Goal: Task Accomplishment & Management: Complete application form

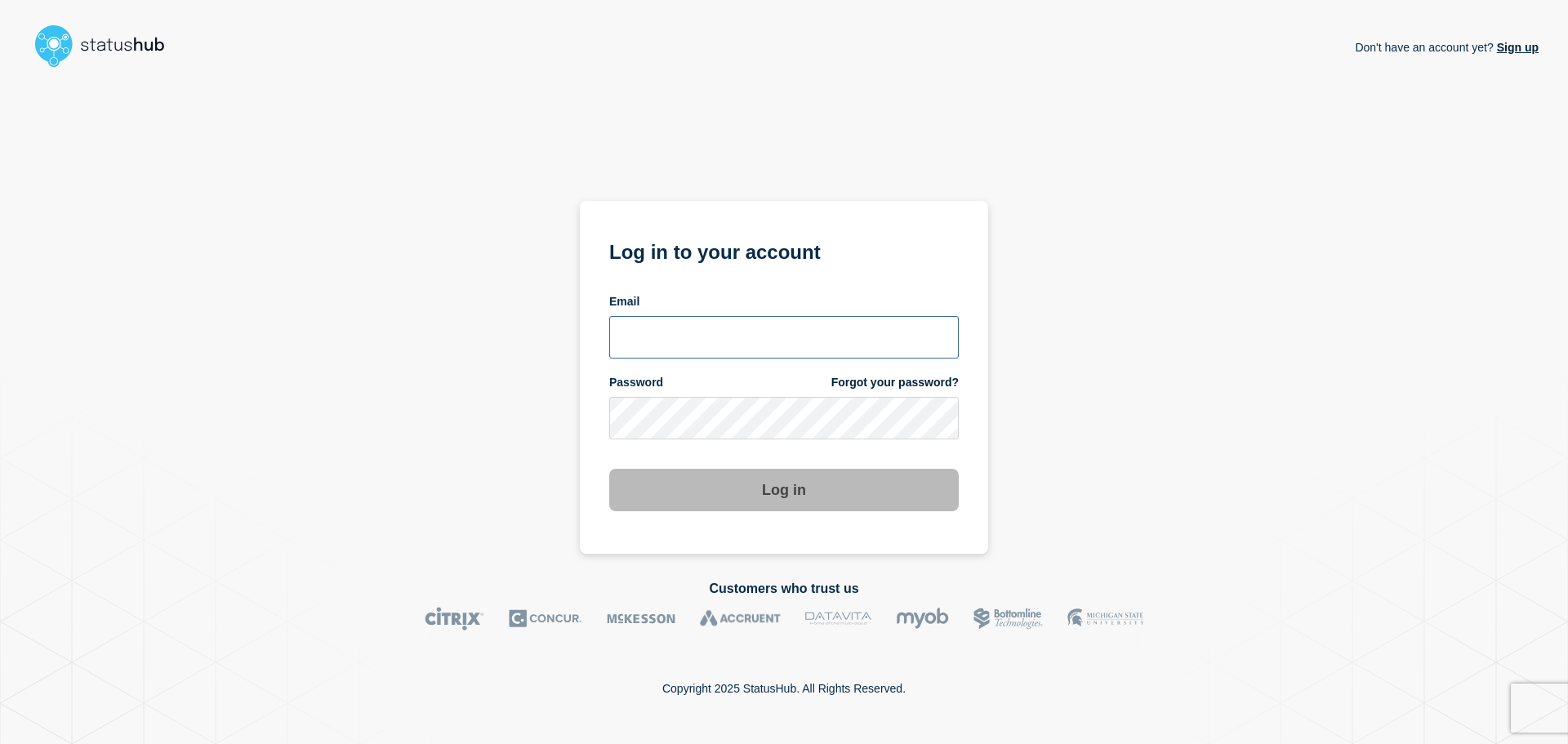
type input "tom.jones@theaccessgroup.com"
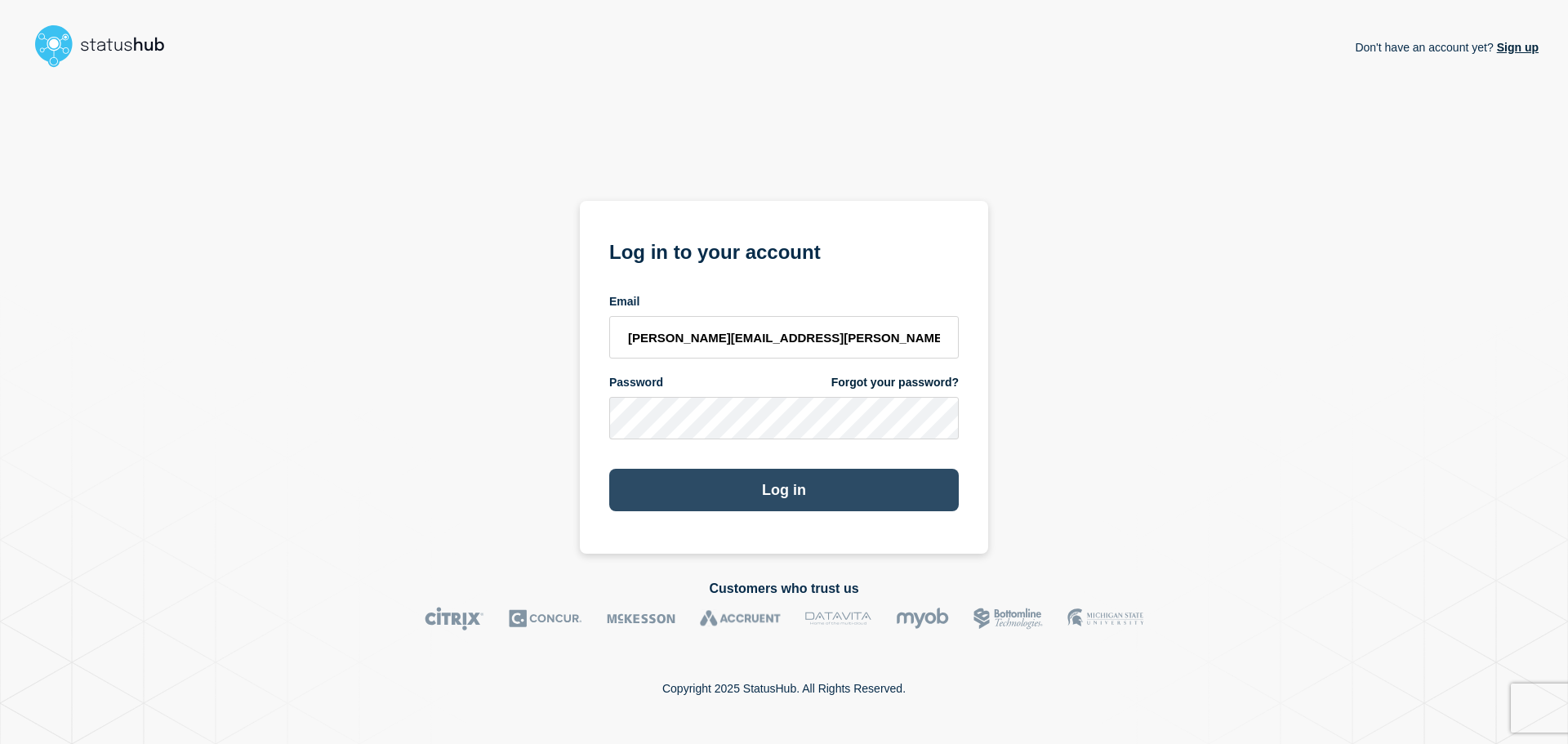
click at [747, 475] on button "Log in" at bounding box center [784, 490] width 350 height 43
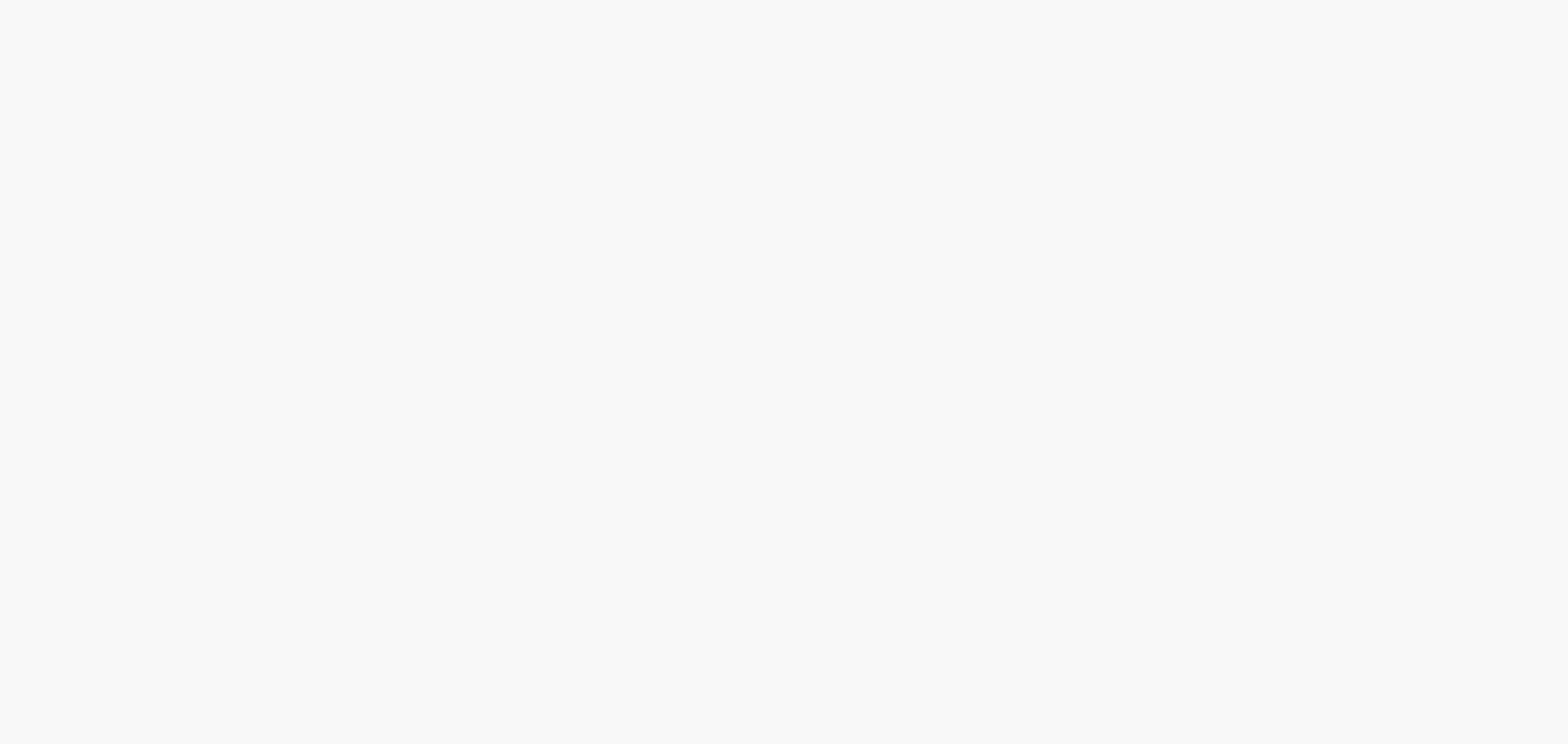
click at [769, 474] on body at bounding box center [784, 372] width 1568 height 744
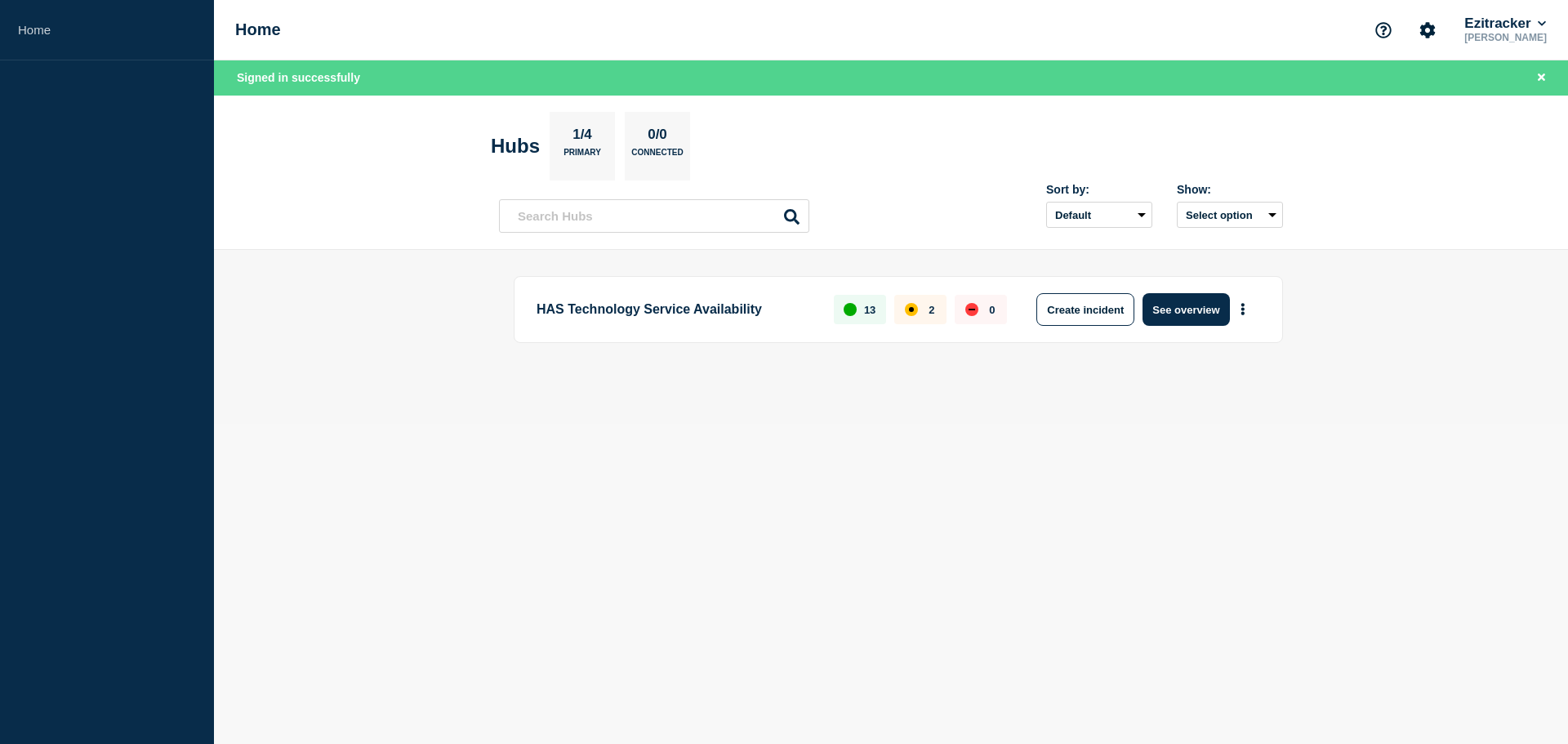
click at [680, 517] on body "Home Home Ezitracker [PERSON_NAME] Signed in successfully Hubs 1/4 Primary 0/0 …" at bounding box center [784, 372] width 1568 height 744
click at [1161, 322] on button "See overview" at bounding box center [1186, 309] width 87 height 33
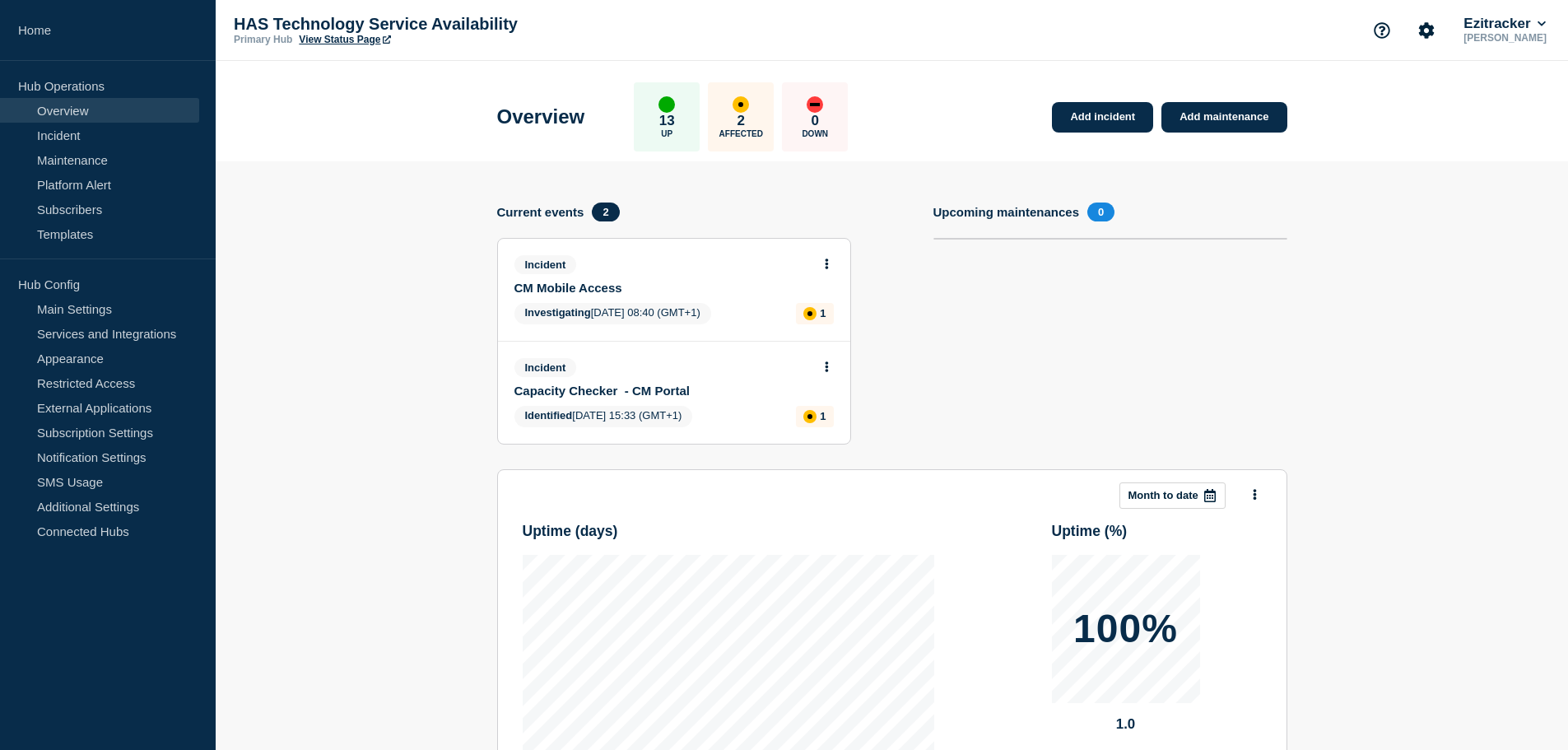
click at [690, 278] on div "Incident CM Mobile Access" at bounding box center [667, 275] width 305 height 39
click at [127, 142] on link "Incident" at bounding box center [99, 135] width 199 height 25
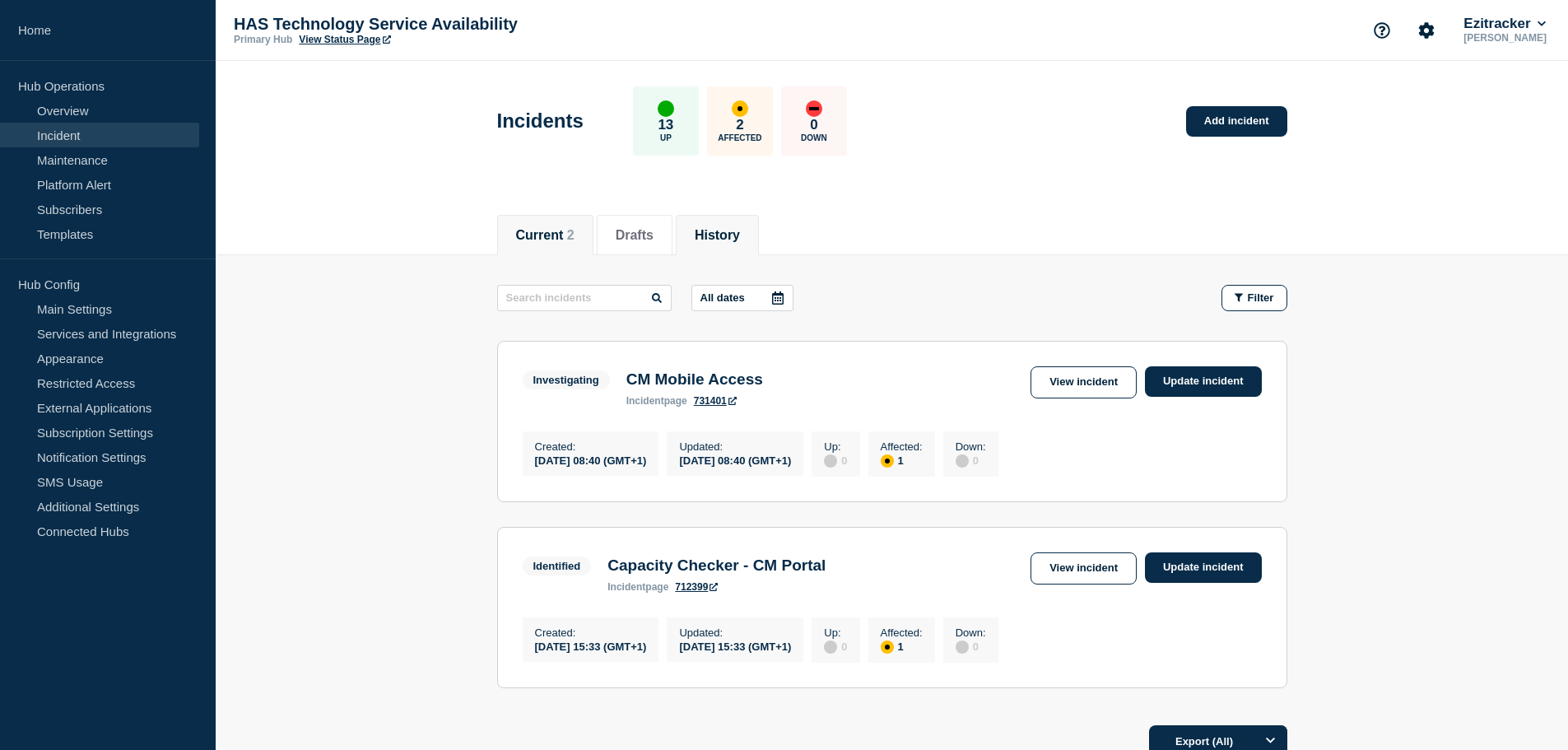
click at [759, 233] on li "History" at bounding box center [717, 235] width 83 height 40
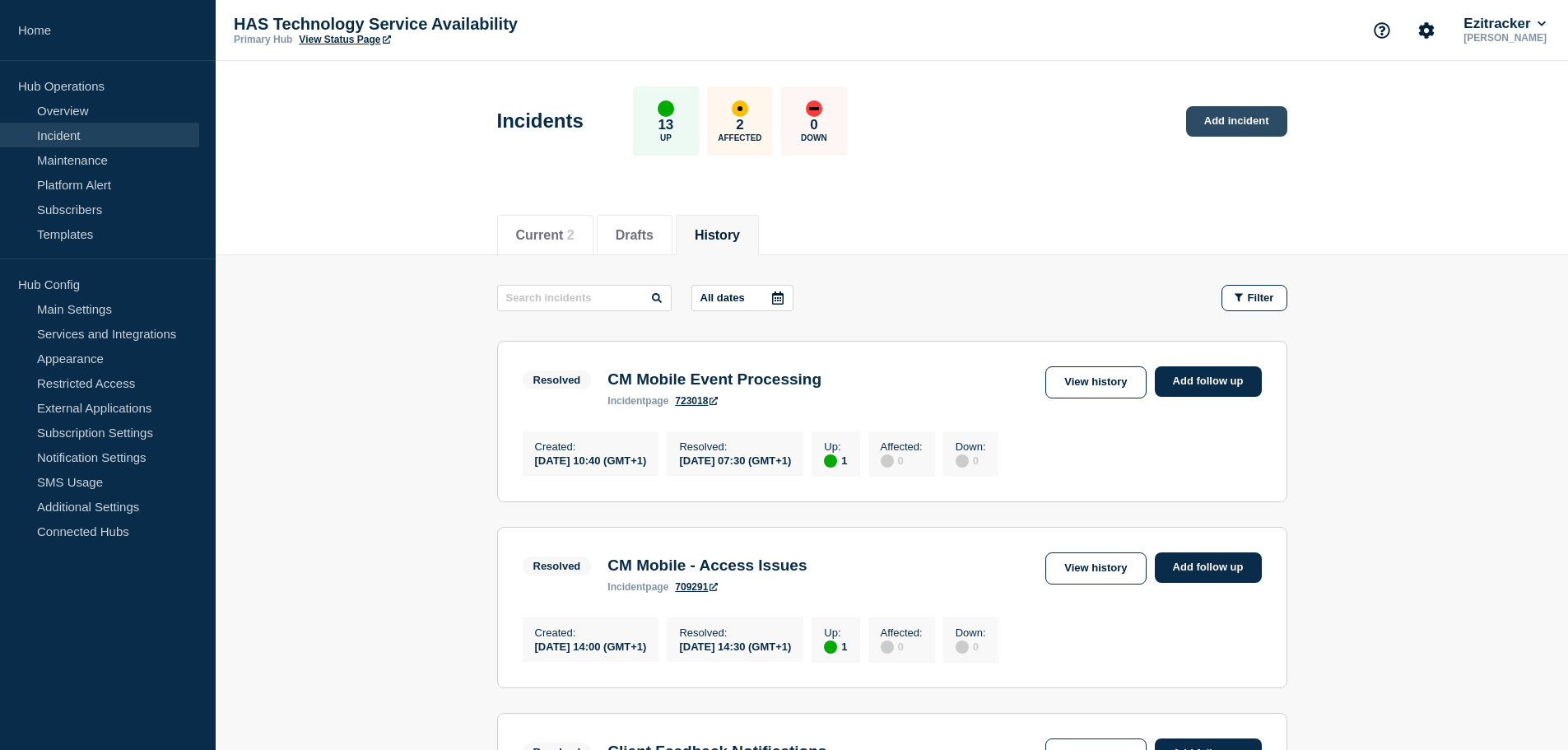
click at [1216, 126] on link "Add incident" at bounding box center [1236, 121] width 101 height 30
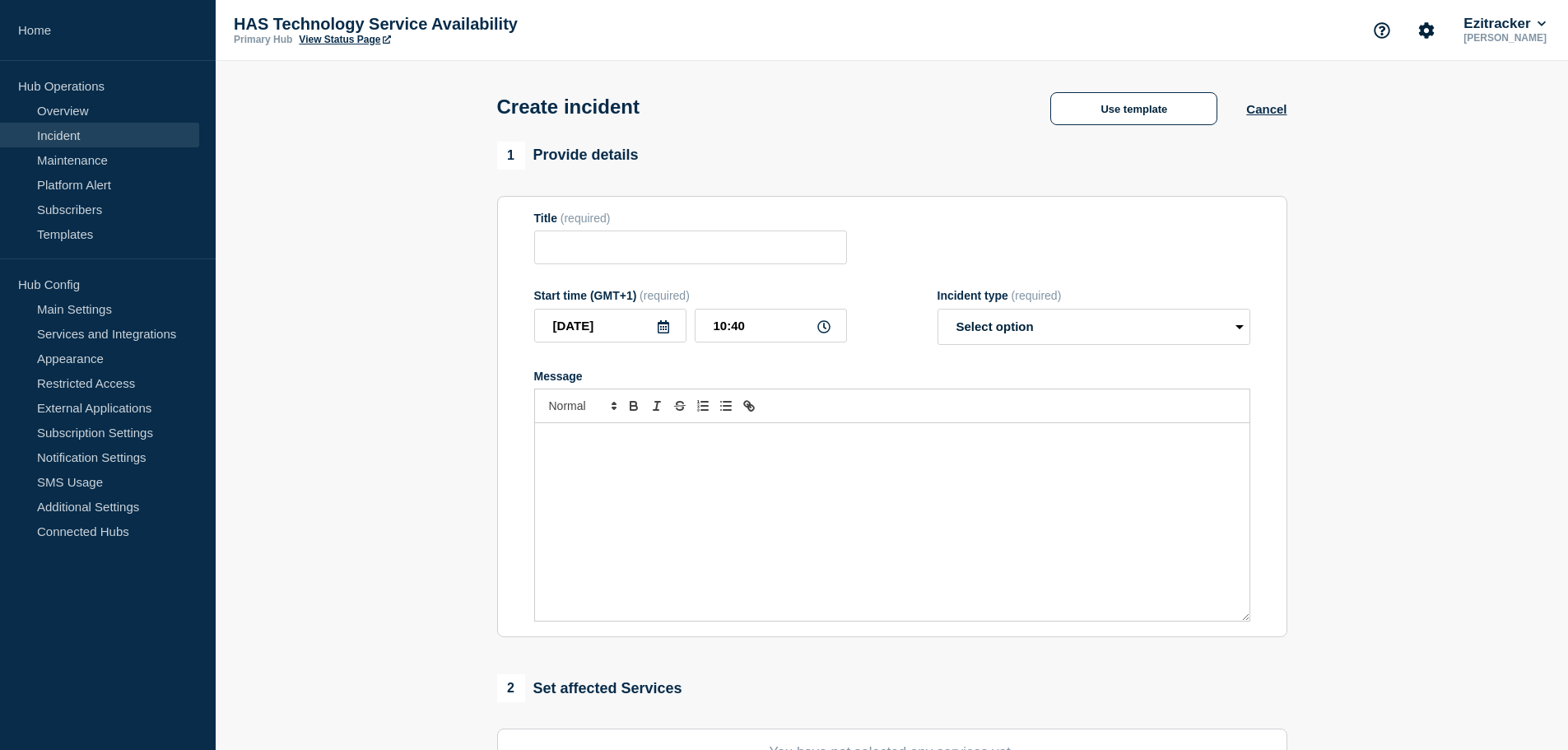
click at [688, 460] on div "Message" at bounding box center [892, 521] width 714 height 197
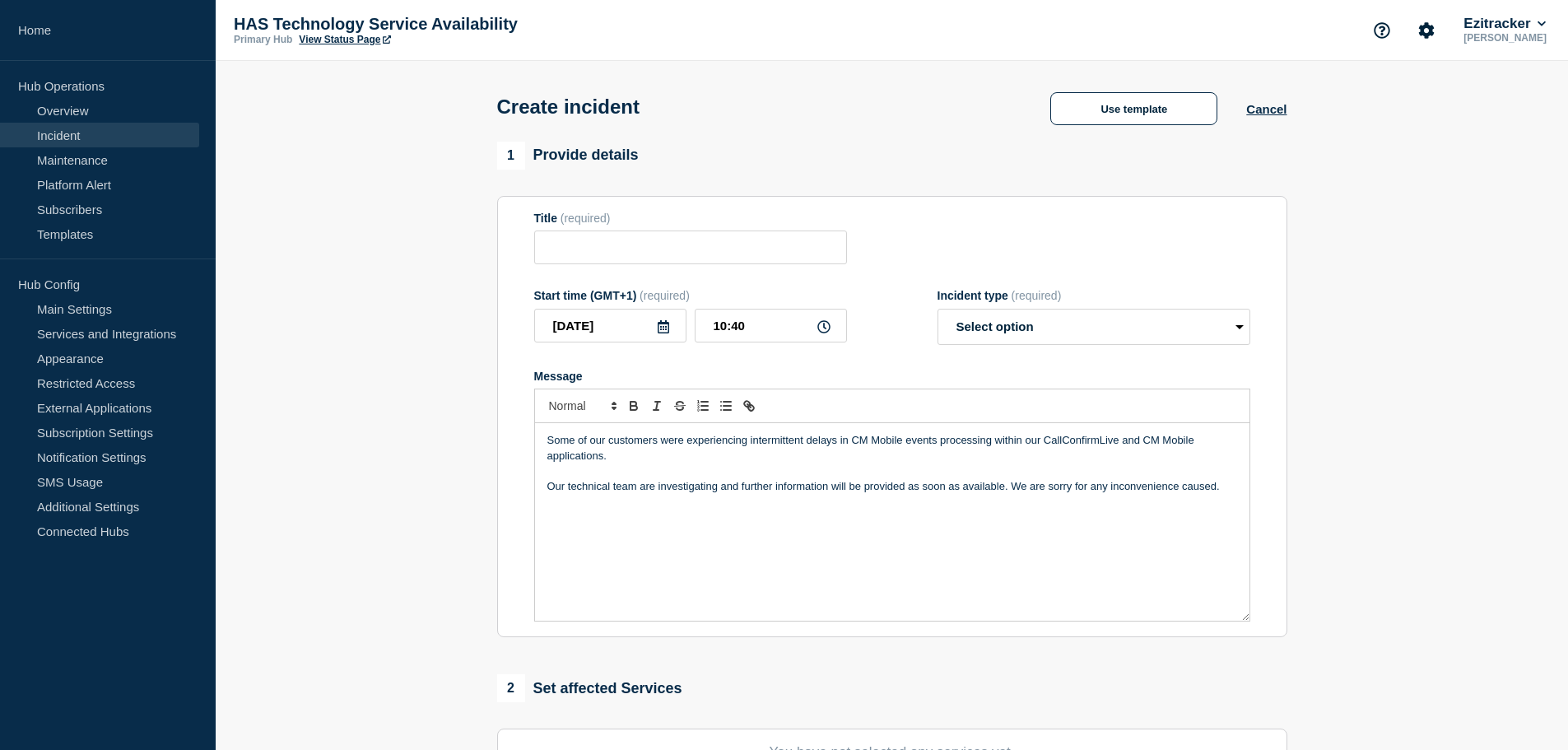
click at [781, 454] on p "Some of our customers were experiencing intermittent delays in CM Mobile events…" at bounding box center [892, 448] width 689 height 30
click at [995, 446] on p "Some of our customers were experiencing intermittent delays in CM Mobile events…" at bounding box center [892, 448] width 689 height 30
drag, startPoint x: 1080, startPoint y: 448, endPoint x: 1065, endPoint y: 448, distance: 15.0
click at [1065, 448] on p "Some of our customers were experiencing intermittent delays in CM Mobile events…" at bounding box center [892, 448] width 689 height 30
drag, startPoint x: 1107, startPoint y: 444, endPoint x: 1056, endPoint y: 446, distance: 51.0
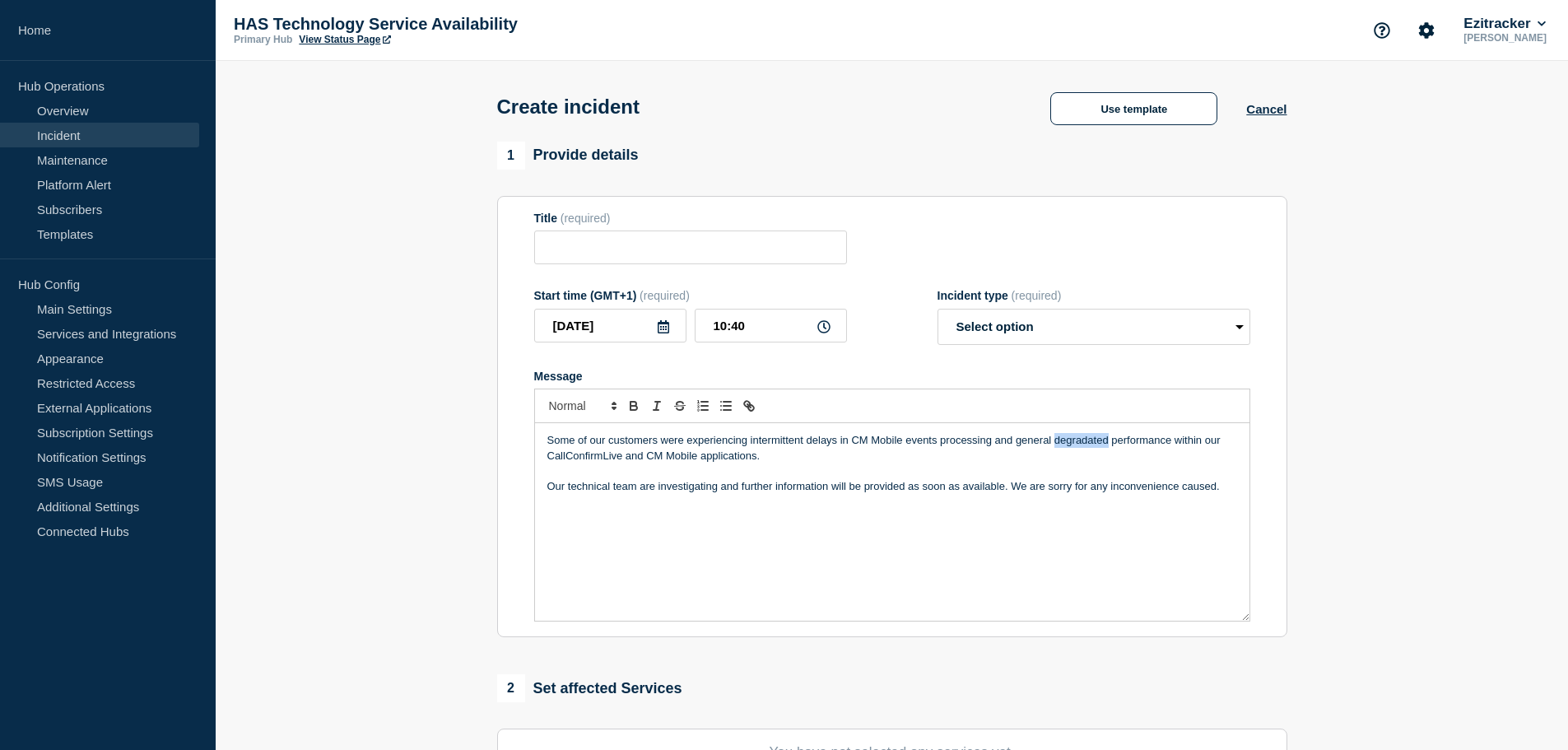
click at [1056, 446] on p "Some of our customers were experiencing intermittent delays in CM Mobile events…" at bounding box center [892, 448] width 689 height 30
click at [1048, 489] on p "Our technical team are investigating and further information will be provided a…" at bounding box center [892, 486] width 689 height 15
click at [1140, 513] on div "Some of our customers were experiencing intermittent delays in CM Mobile events…" at bounding box center [892, 521] width 714 height 197
drag, startPoint x: 1109, startPoint y: 447, endPoint x: 1058, endPoint y: 447, distance: 51.0
click at [1058, 447] on p "Some of our customers were experiencing intermittent delays in CM Mobile events…" at bounding box center [892, 448] width 689 height 30
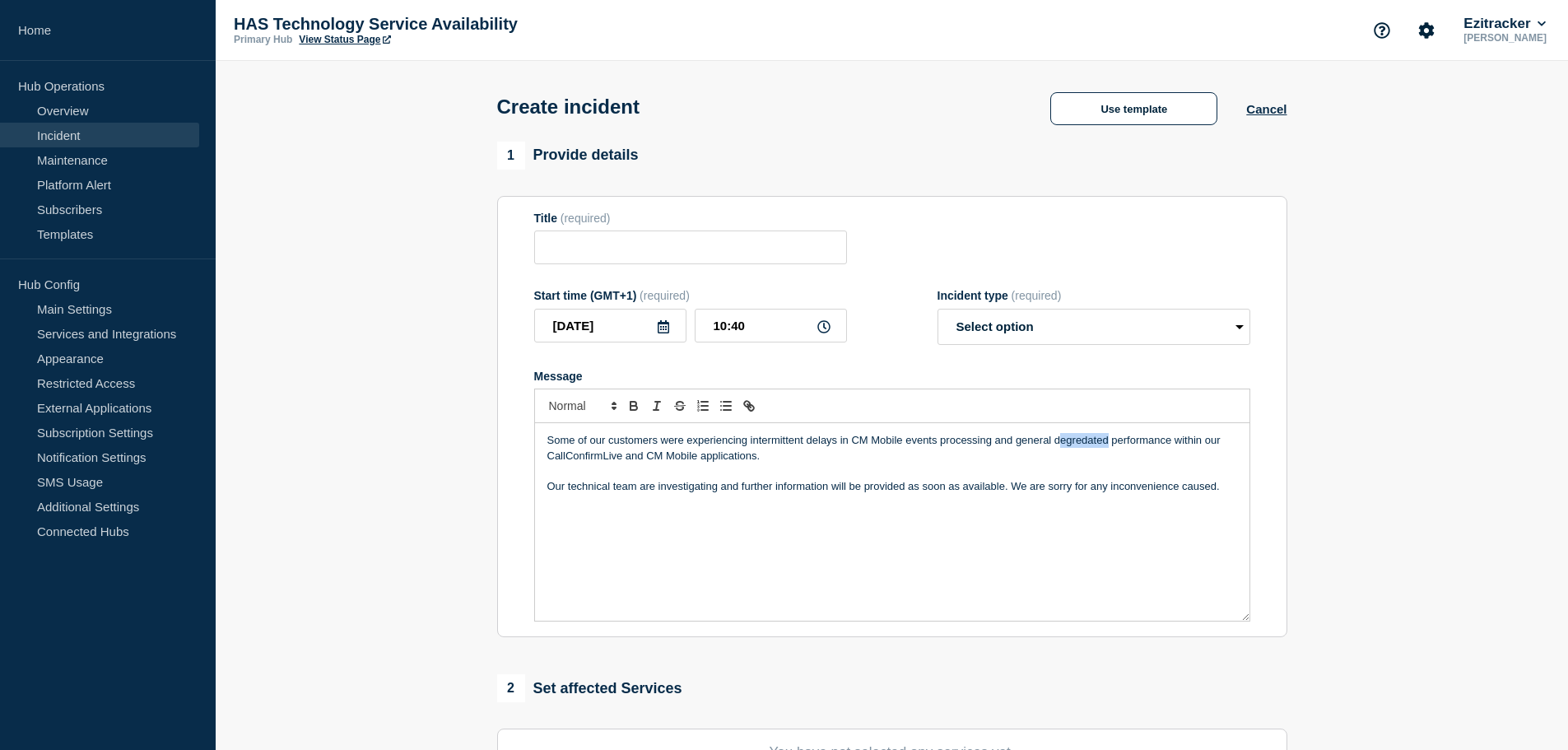
click at [1058, 446] on p "Some of our customers were experiencing intermittent delays in CM Mobile events…" at bounding box center [892, 448] width 689 height 30
drag, startPoint x: 1055, startPoint y: 445, endPoint x: 1106, endPoint y: 444, distance: 51.0
click at [1106, 444] on p "Some of our customers were experiencing intermittent delays in CM Mobile events…" at bounding box center [892, 448] width 689 height 30
drag, startPoint x: 1106, startPoint y: 445, endPoint x: 1080, endPoint y: 447, distance: 26.1
click at [1080, 447] on p "Some of our customers were experiencing intermittent delays in CM Mobile events…" at bounding box center [892, 448] width 689 height 30
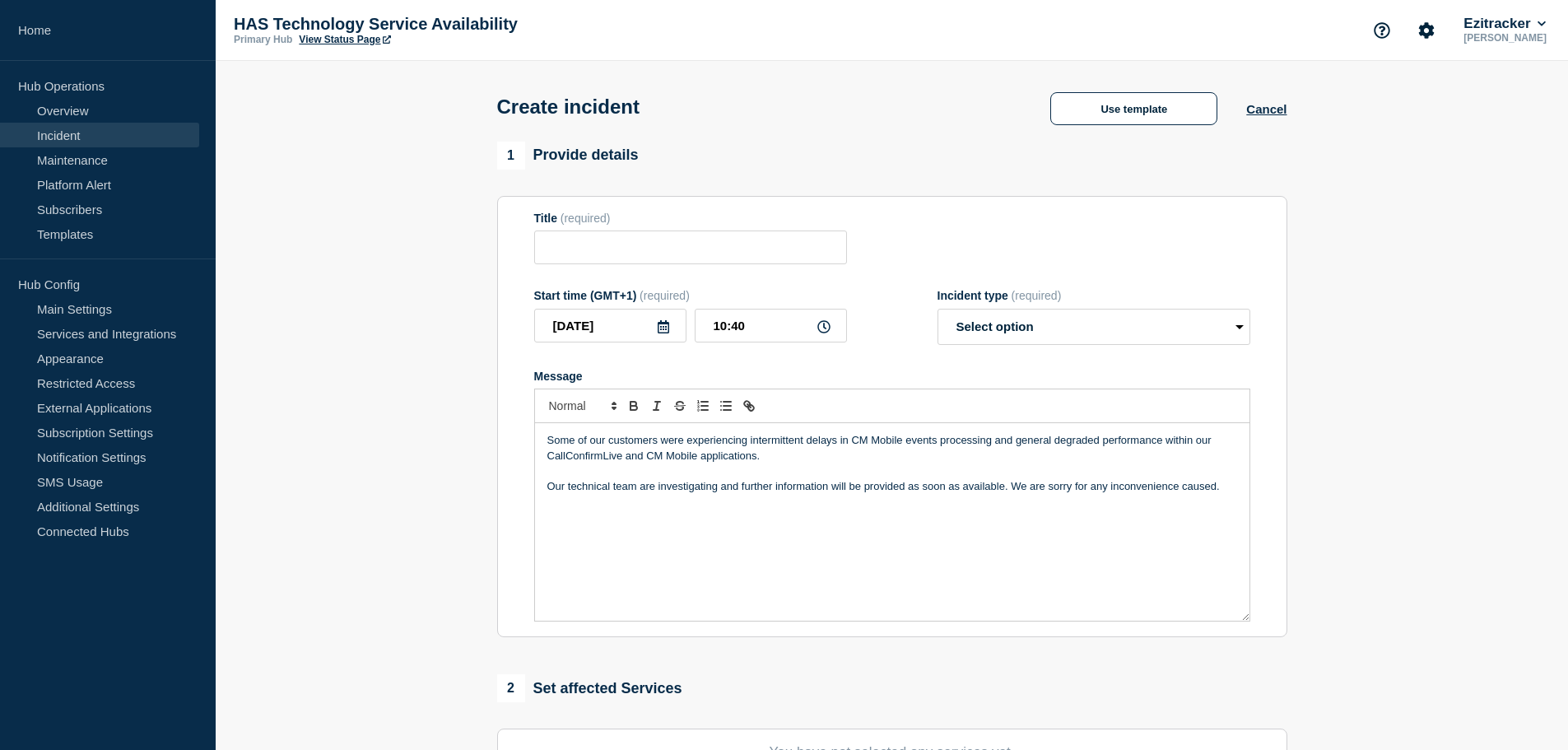
click at [1075, 471] on p "Message" at bounding box center [892, 471] width 689 height 15
click at [793, 460] on p "Some of our customers were experiencing intermittent delays in CM Mobile events…" at bounding box center [892, 448] width 689 height 30
drag, startPoint x: 674, startPoint y: 504, endPoint x: 679, endPoint y: 496, distance: 9.4
click at [674, 504] on div "Some of our customers were experiencing intermittent delays in CM Mobile events…" at bounding box center [892, 521] width 714 height 197
click at [732, 521] on div "Some of our customers were experiencing intermittent delays in CM Mobile events…" at bounding box center [892, 521] width 714 height 197
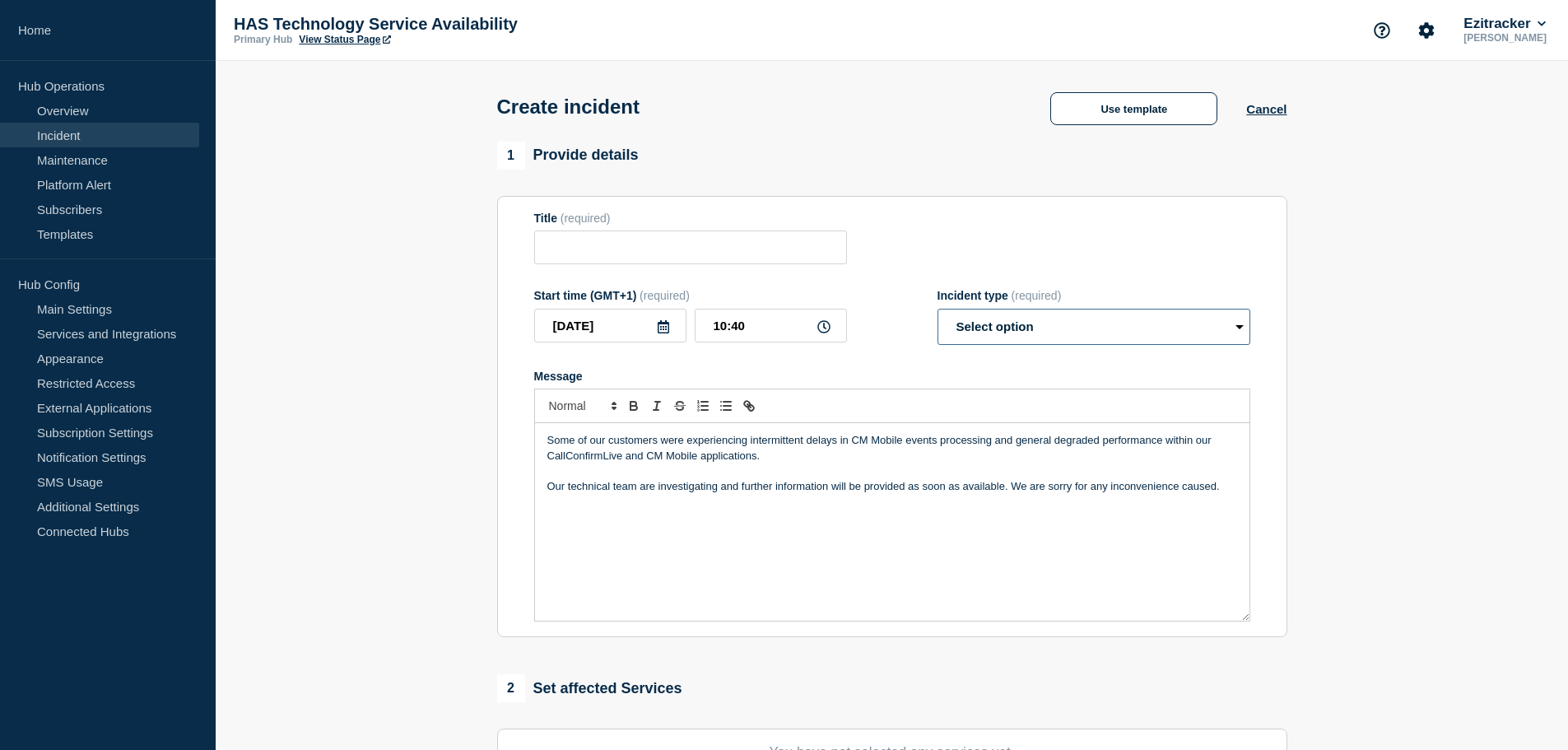
click at [972, 327] on select "Select option Investigating Identified Monitoring" at bounding box center [1094, 327] width 313 height 37
select select "investigating"
click at [938, 312] on select "Select option Investigating Identified Monitoring" at bounding box center [1094, 327] width 313 height 37
click at [715, 253] on input "Title" at bounding box center [690, 247] width 313 height 34
click at [709, 245] on input "Title" at bounding box center [690, 247] width 313 height 34
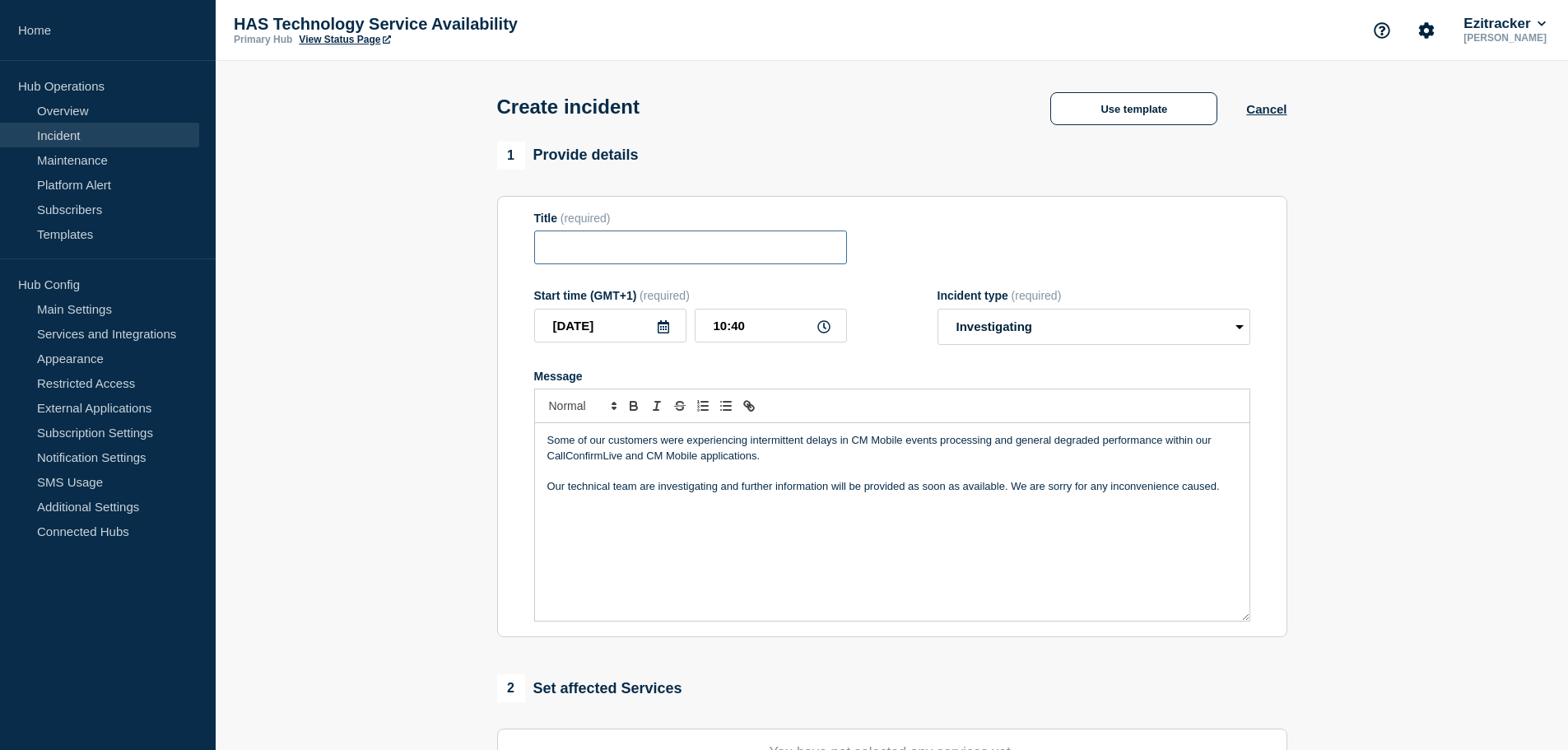
paste input "CM Mobile Event Processing"
click at [721, 251] on input "CM Mobile Event Processing / CCL Performance" at bounding box center [690, 247] width 313 height 34
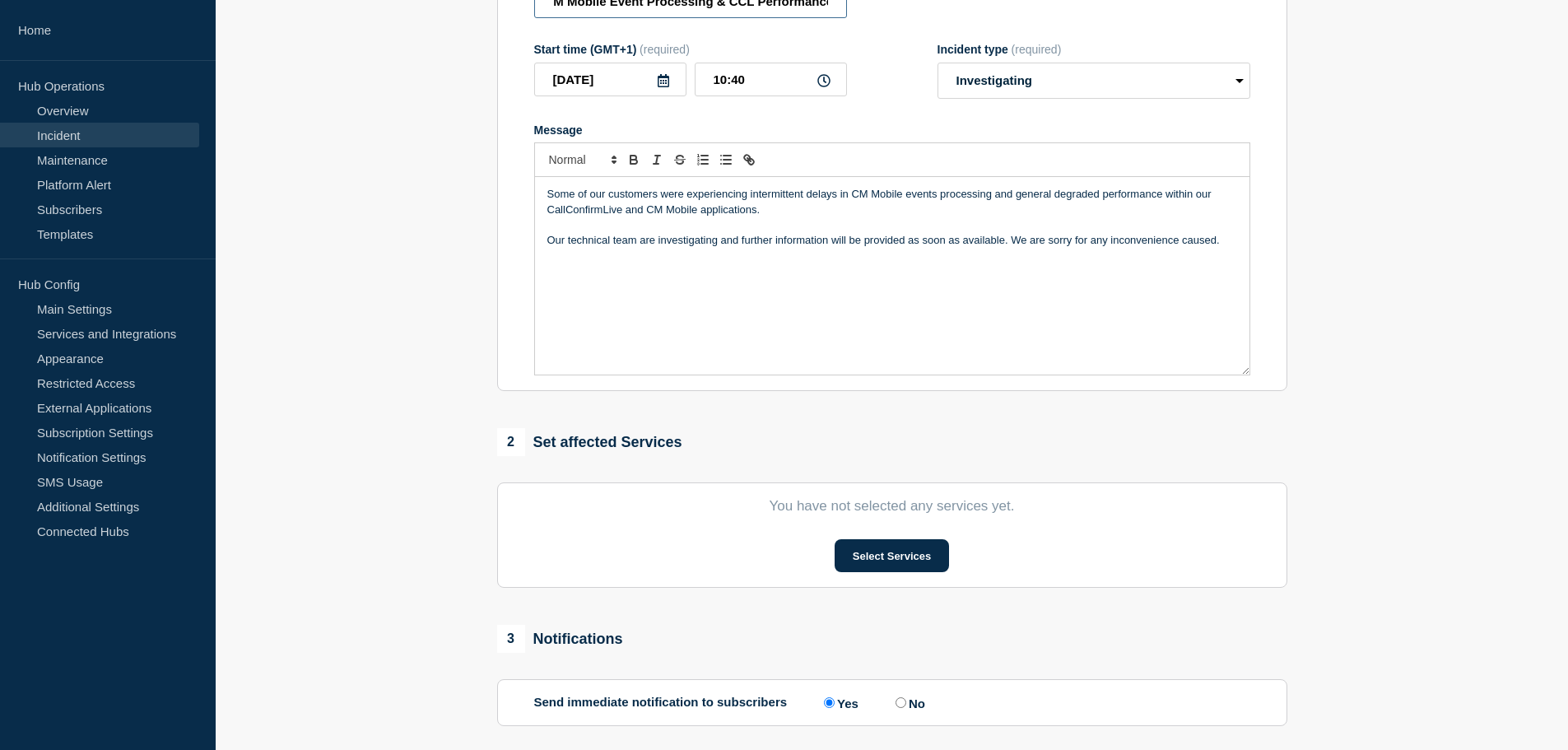
scroll to position [247, 0]
type input "CM Mobile Event Processing & CCL Performance"
click at [863, 570] on button "Select Services" at bounding box center [892, 554] width 114 height 33
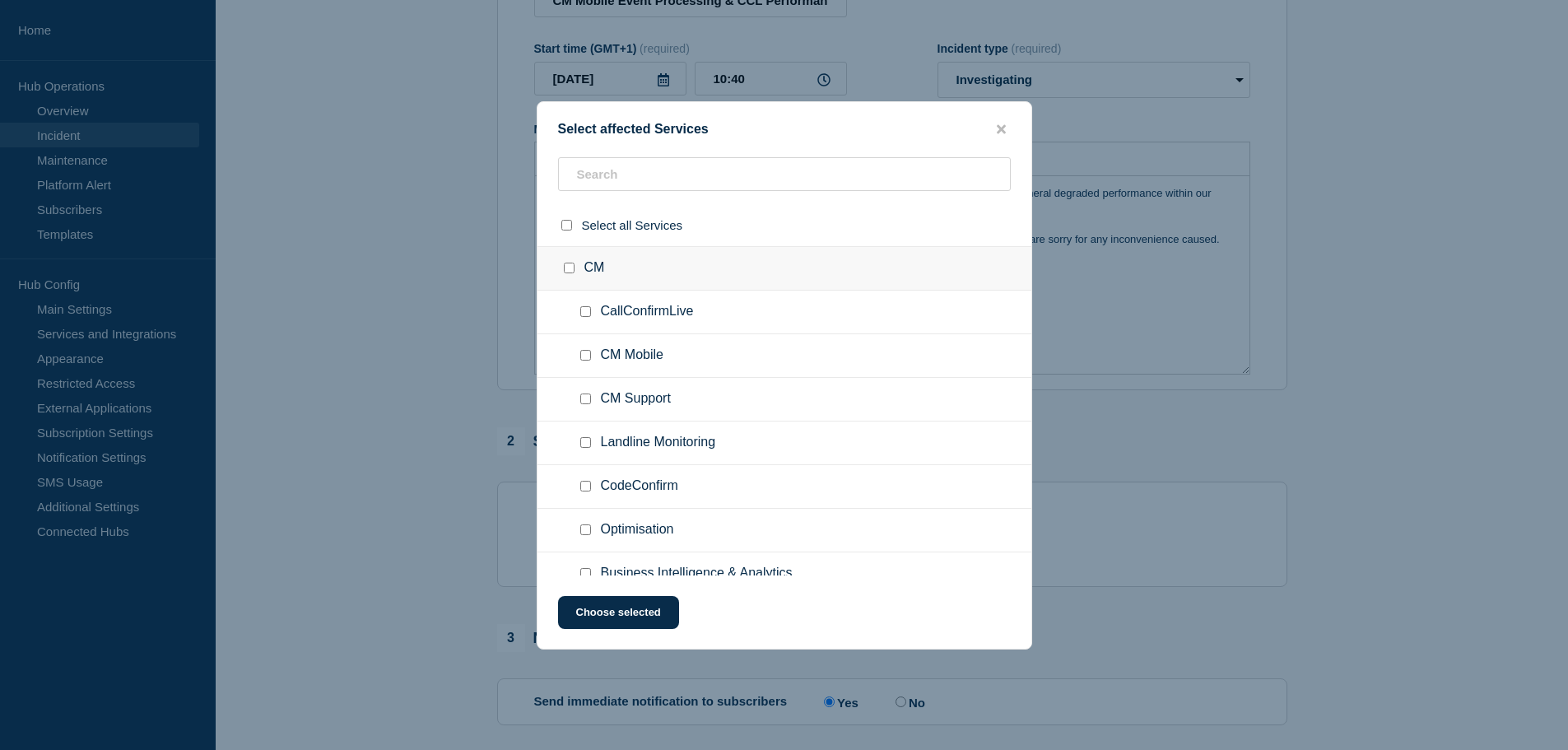
click at [585, 314] on input "CallConfirmLive checkbox" at bounding box center [586, 312] width 11 height 11
checkbox input "true"
click at [586, 358] on input "CM Mobile checkbox" at bounding box center [586, 355] width 11 height 11
checkbox input "true"
click at [605, 620] on button "Choose selected" at bounding box center [619, 612] width 121 height 33
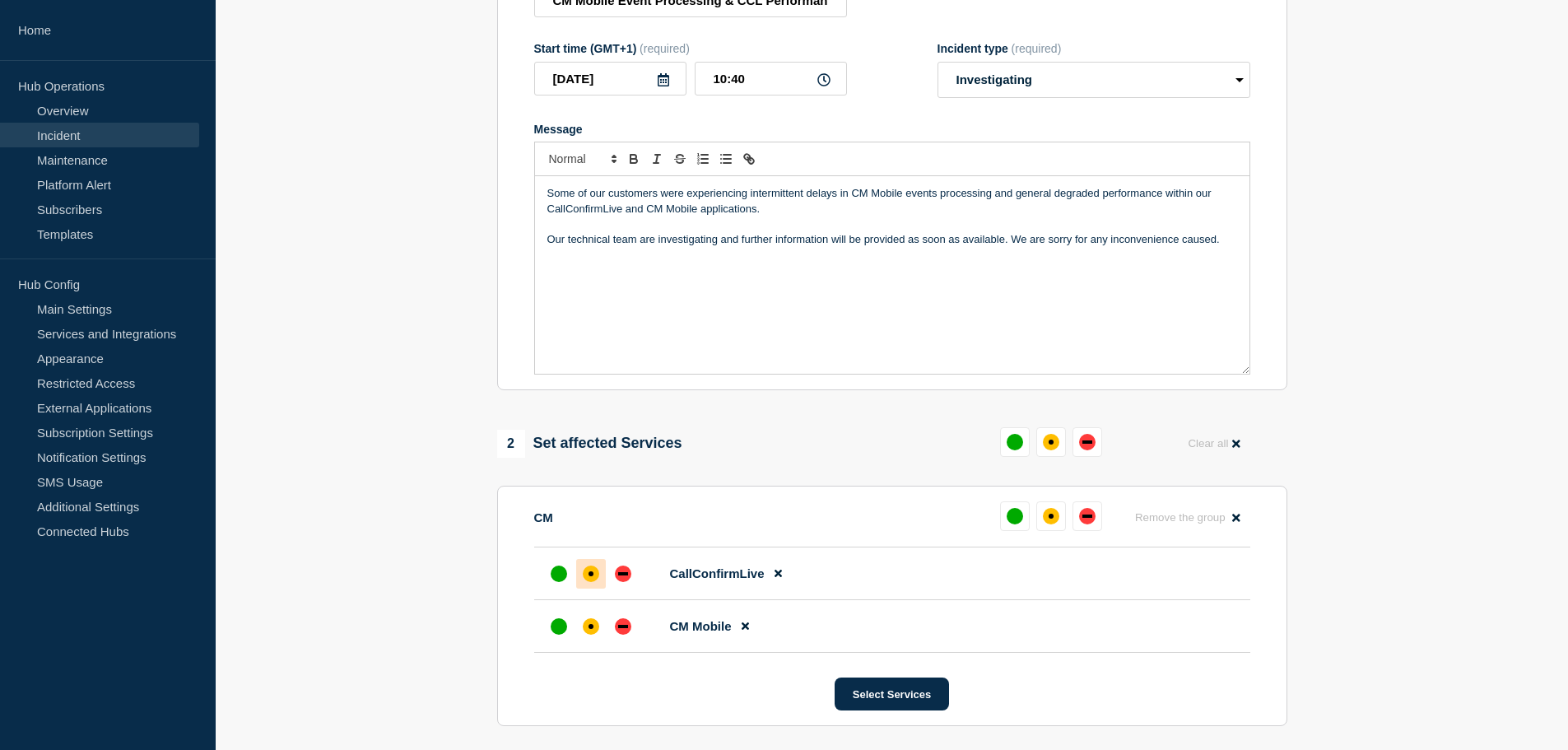
click at [584, 582] on div "affected" at bounding box center [591, 573] width 16 height 16
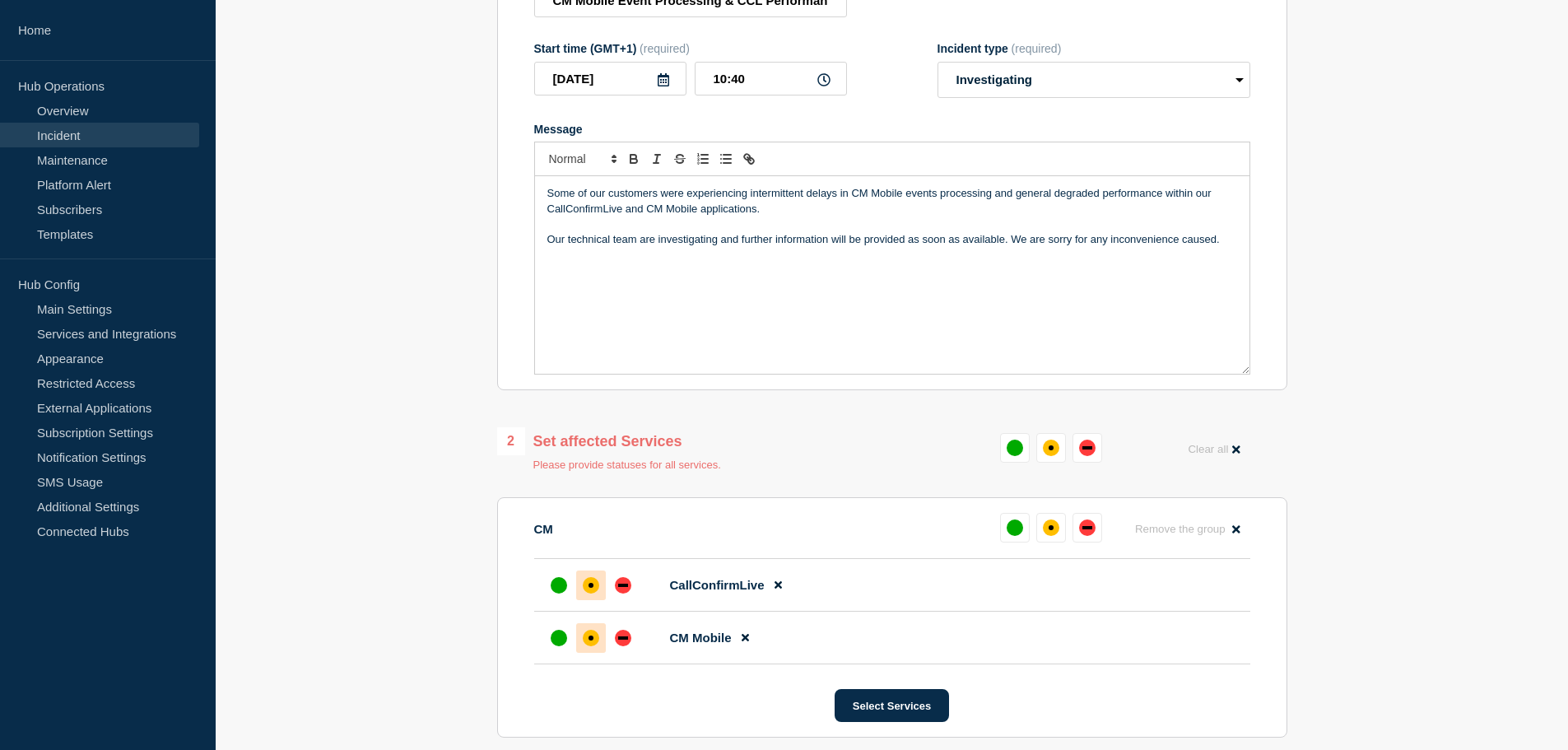
click at [594, 638] on div "affected" at bounding box center [591, 638] width 16 height 16
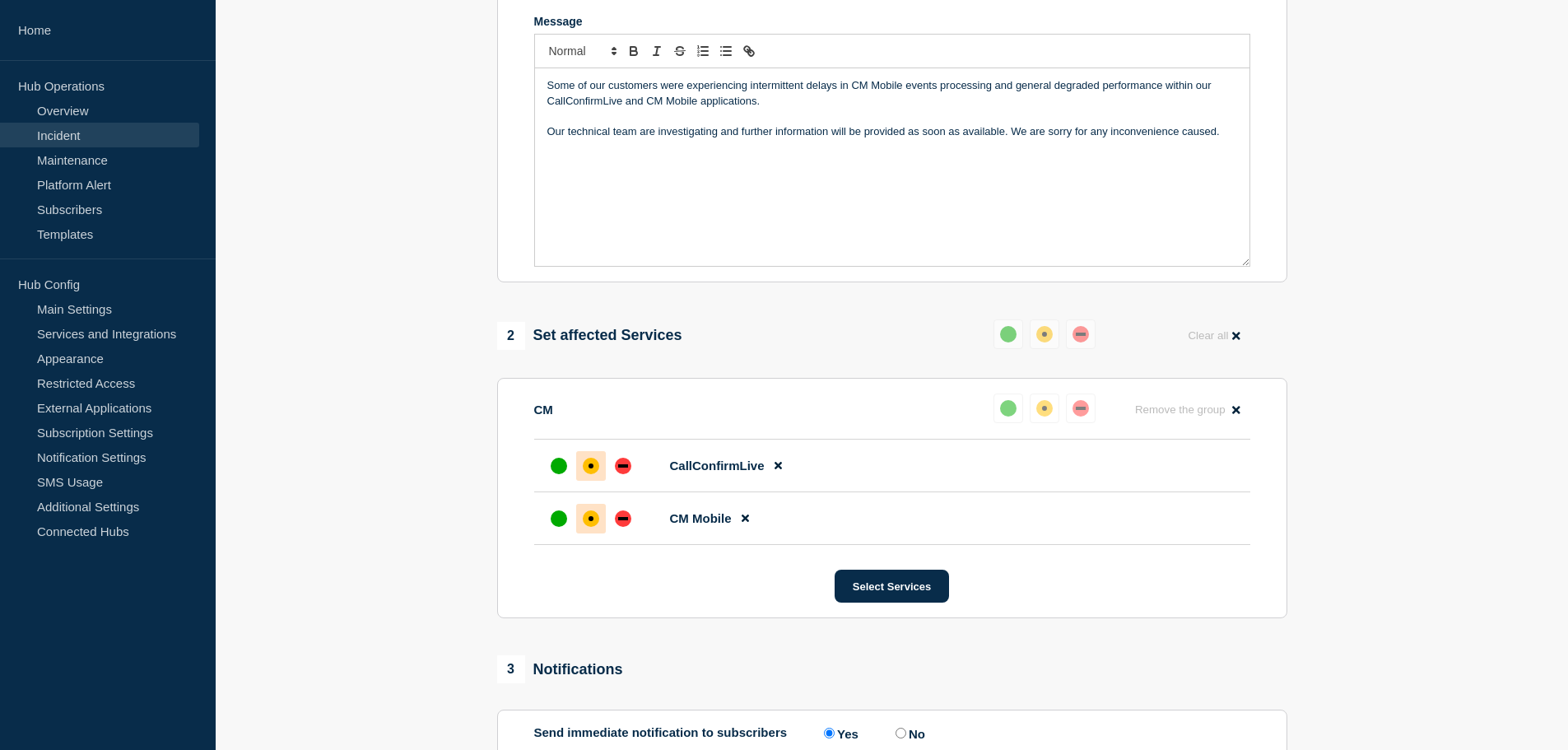
scroll to position [48, 0]
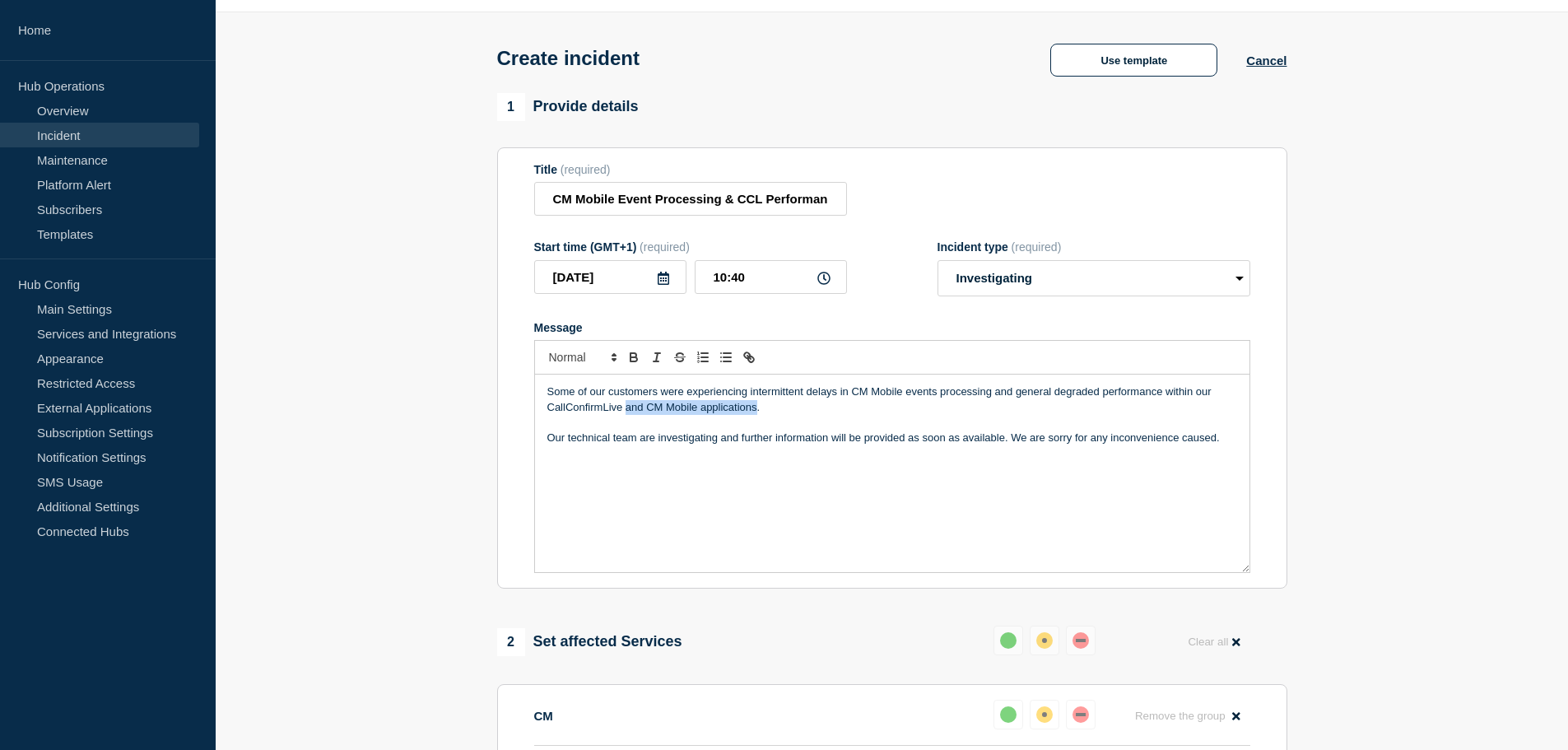
drag, startPoint x: 755, startPoint y: 411, endPoint x: 625, endPoint y: 415, distance: 130.1
click at [625, 415] on p "Some of our customers were experiencing intermittent delays in CM Mobile events…" at bounding box center [892, 399] width 689 height 30
click at [644, 412] on p "Some of our customers were experiencing intermittent delays in CM Mobile events…" at bounding box center [892, 399] width 689 height 30
click at [738, 444] on p "Our technical team are investigating and further information will be provided a…" at bounding box center [892, 438] width 689 height 15
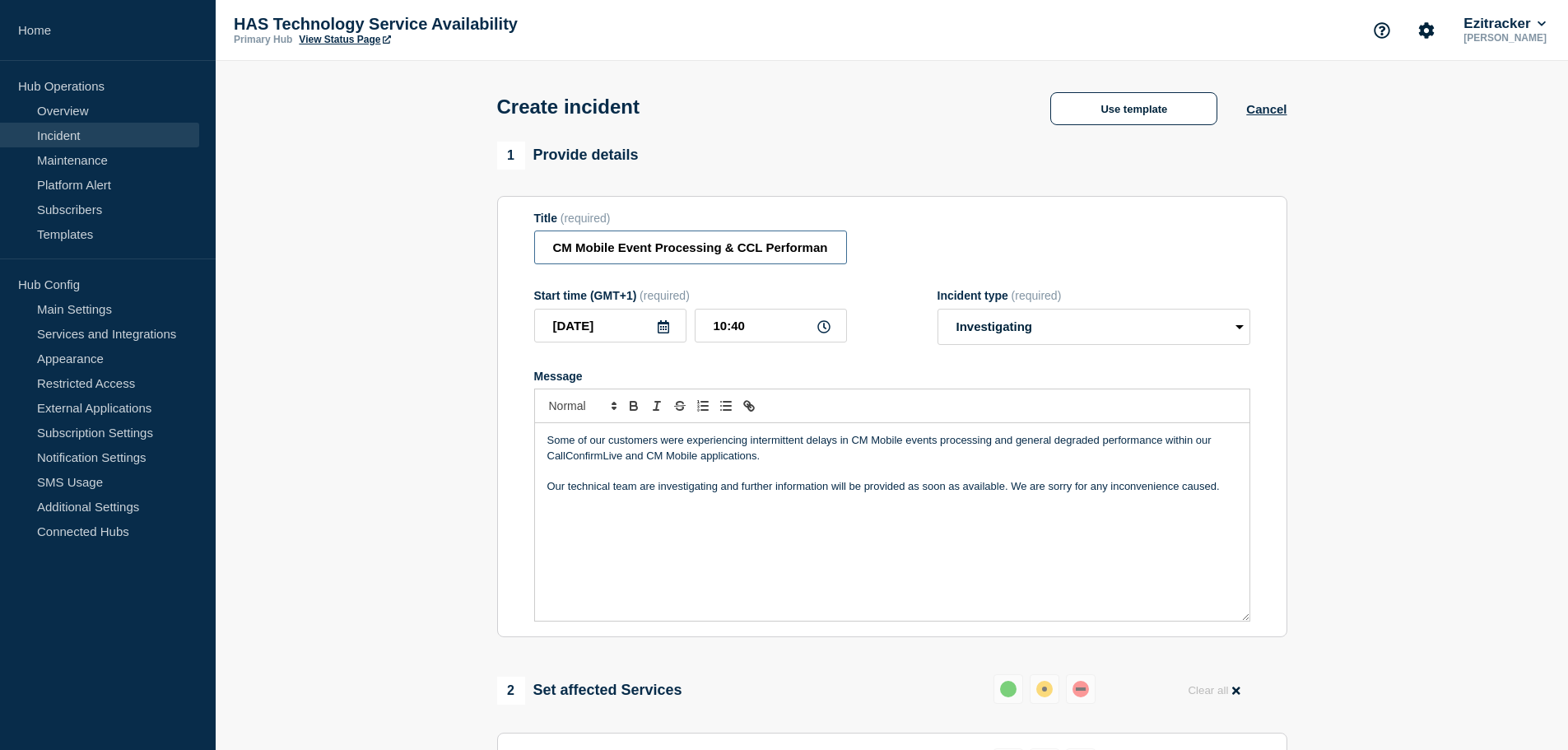
scroll to position [0, 17]
drag, startPoint x: 653, startPoint y: 254, endPoint x: 847, endPoint y: 241, distance: 194.4
click at [847, 241] on input "CM Mobile Event Processing & CCL Performance" at bounding box center [690, 247] width 313 height 34
click at [763, 257] on input "CM Mobile Event Processing & CCL Performance" at bounding box center [690, 247] width 313 height 34
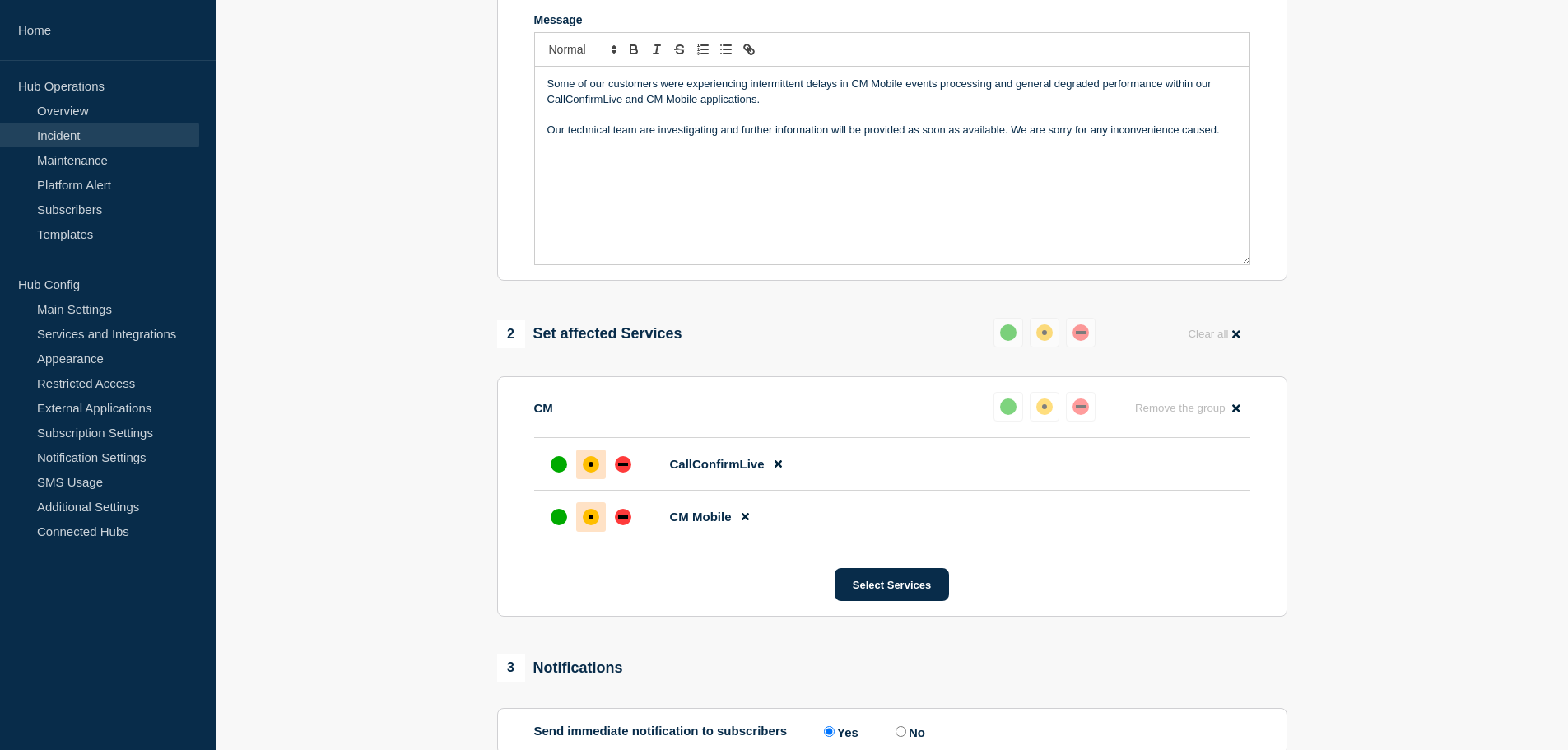
scroll to position [247, 0]
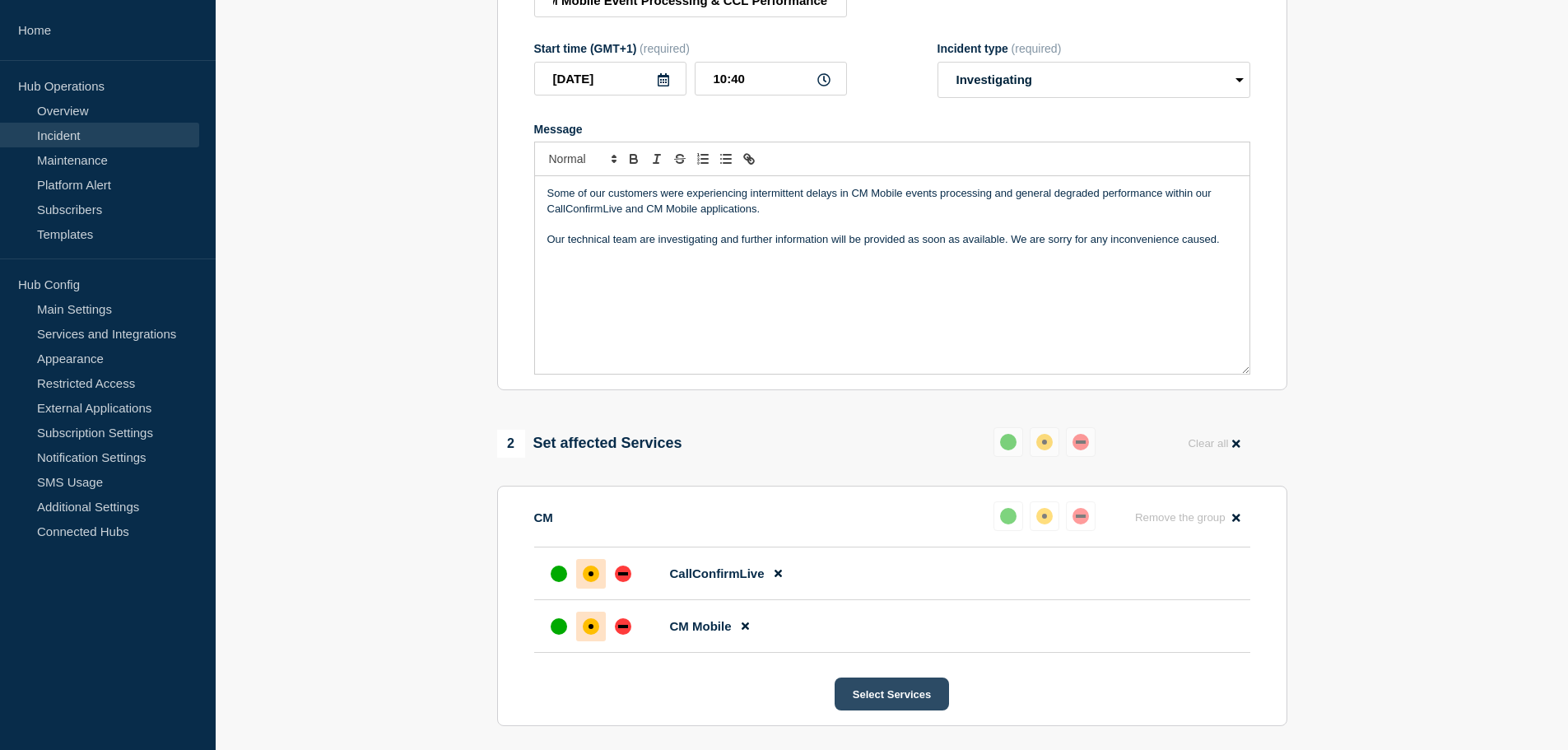
click at [876, 700] on button "Select Services" at bounding box center [892, 694] width 114 height 33
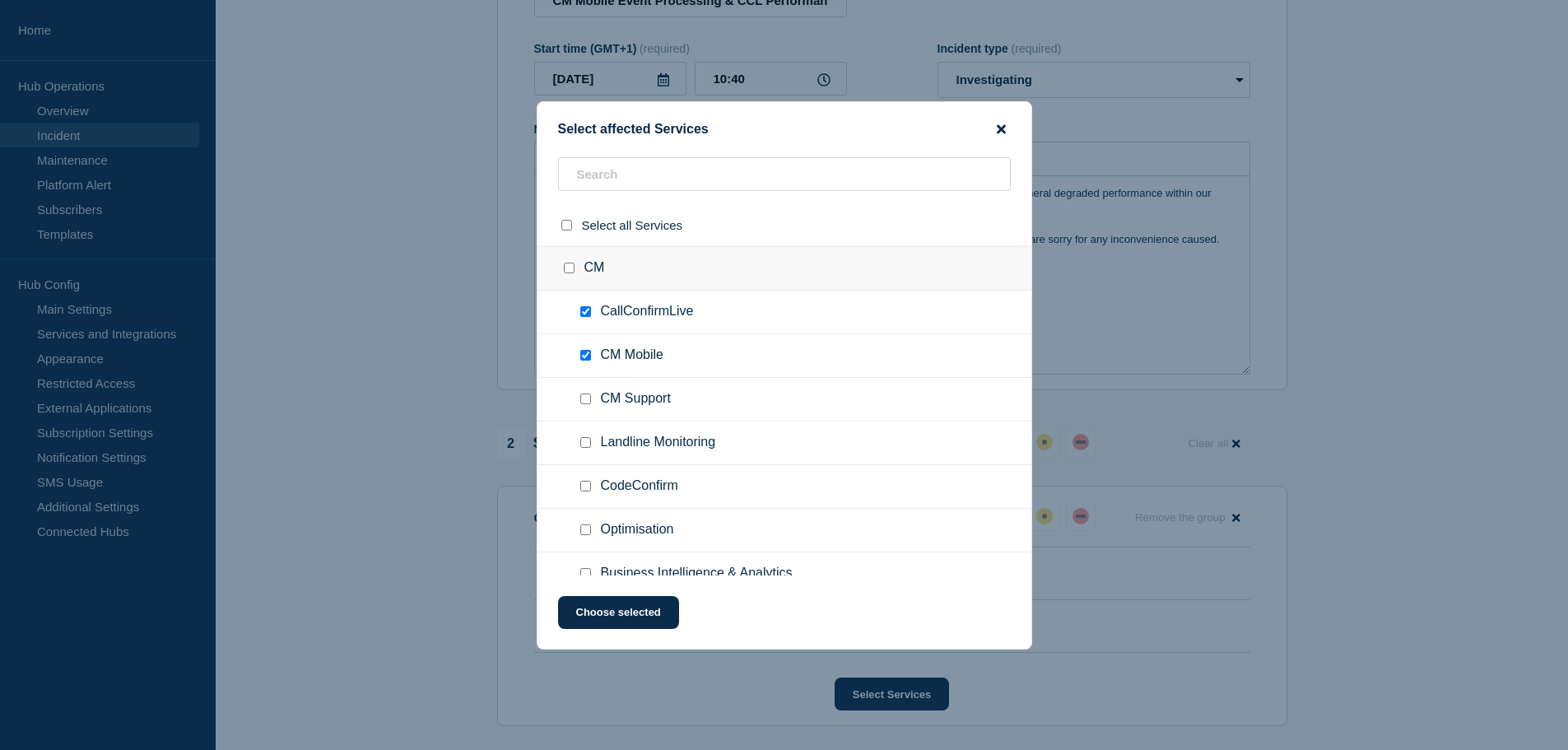
click at [999, 133] on icon "close button" at bounding box center [1001, 129] width 9 height 13
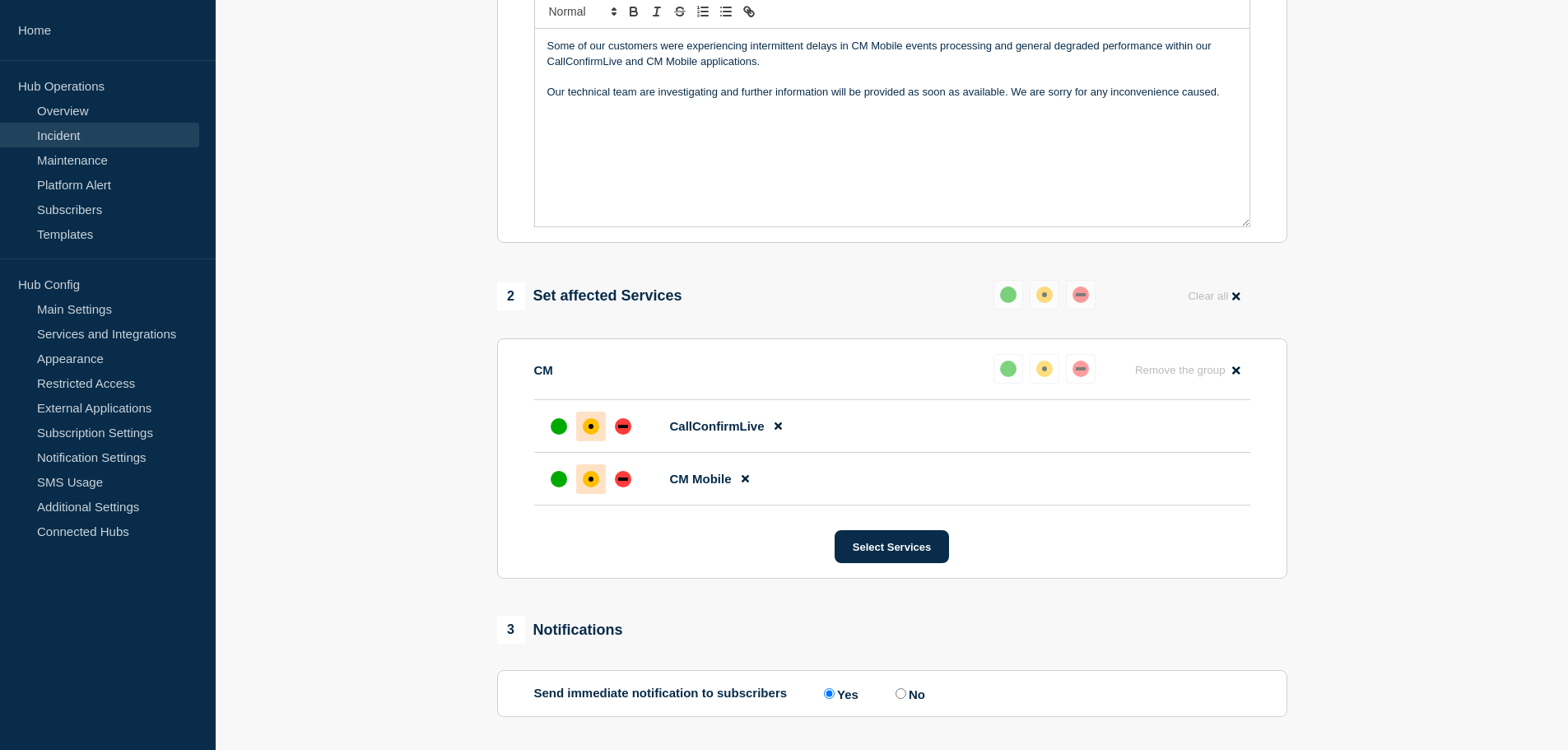
scroll to position [542, 0]
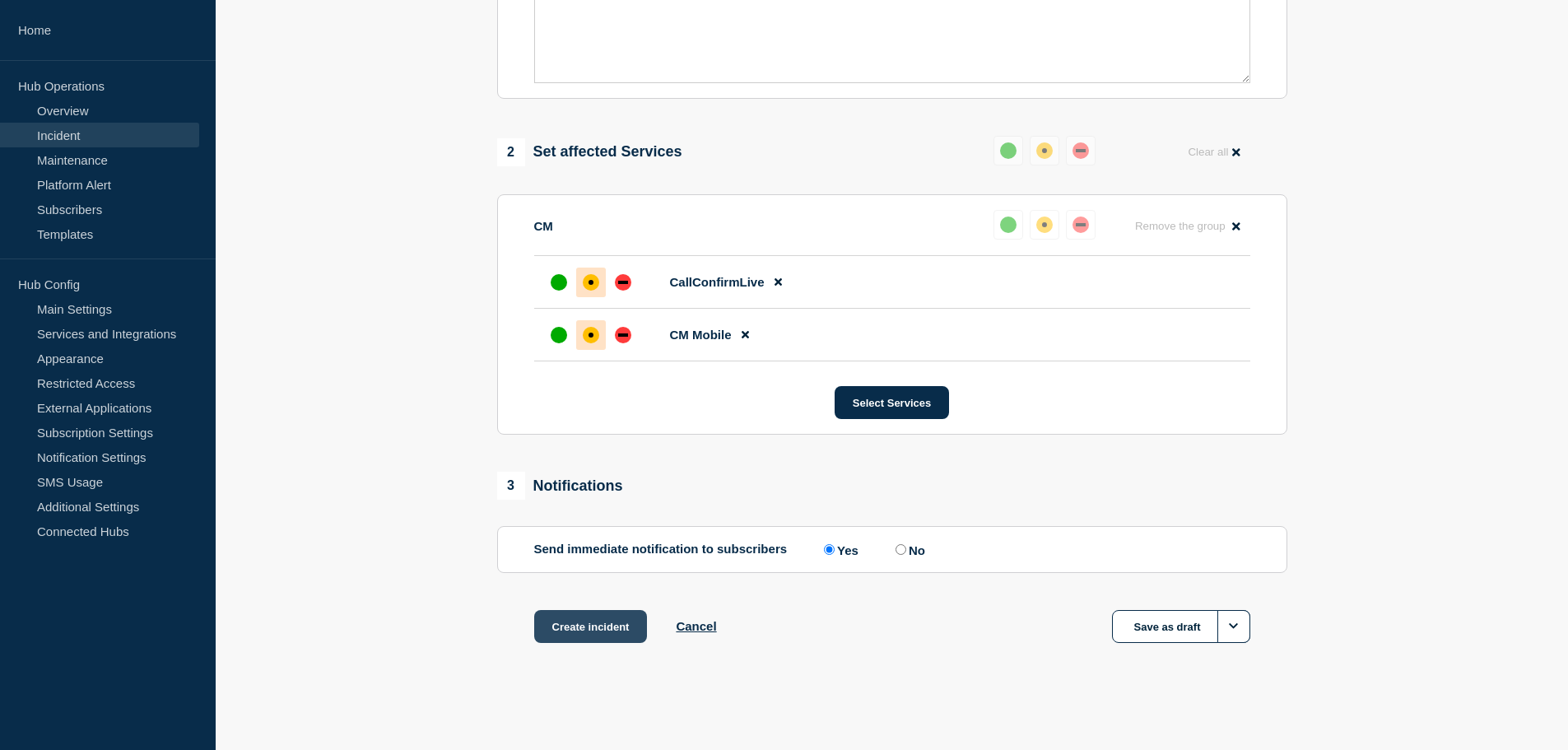
click at [598, 620] on button "Create incident" at bounding box center [590, 626] width 113 height 33
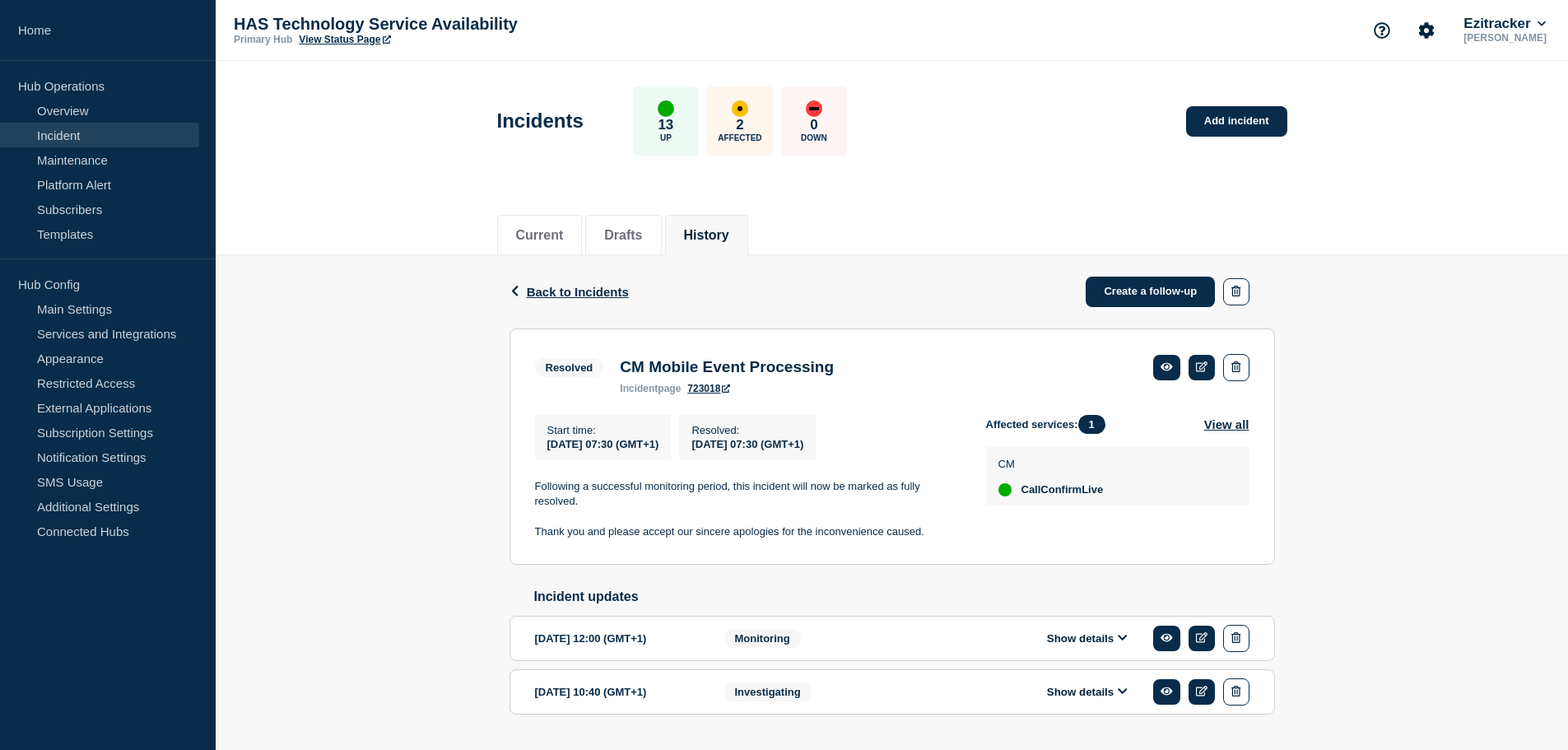
click at [1111, 705] on div "Show details" at bounding box center [1099, 692] width 300 height 27
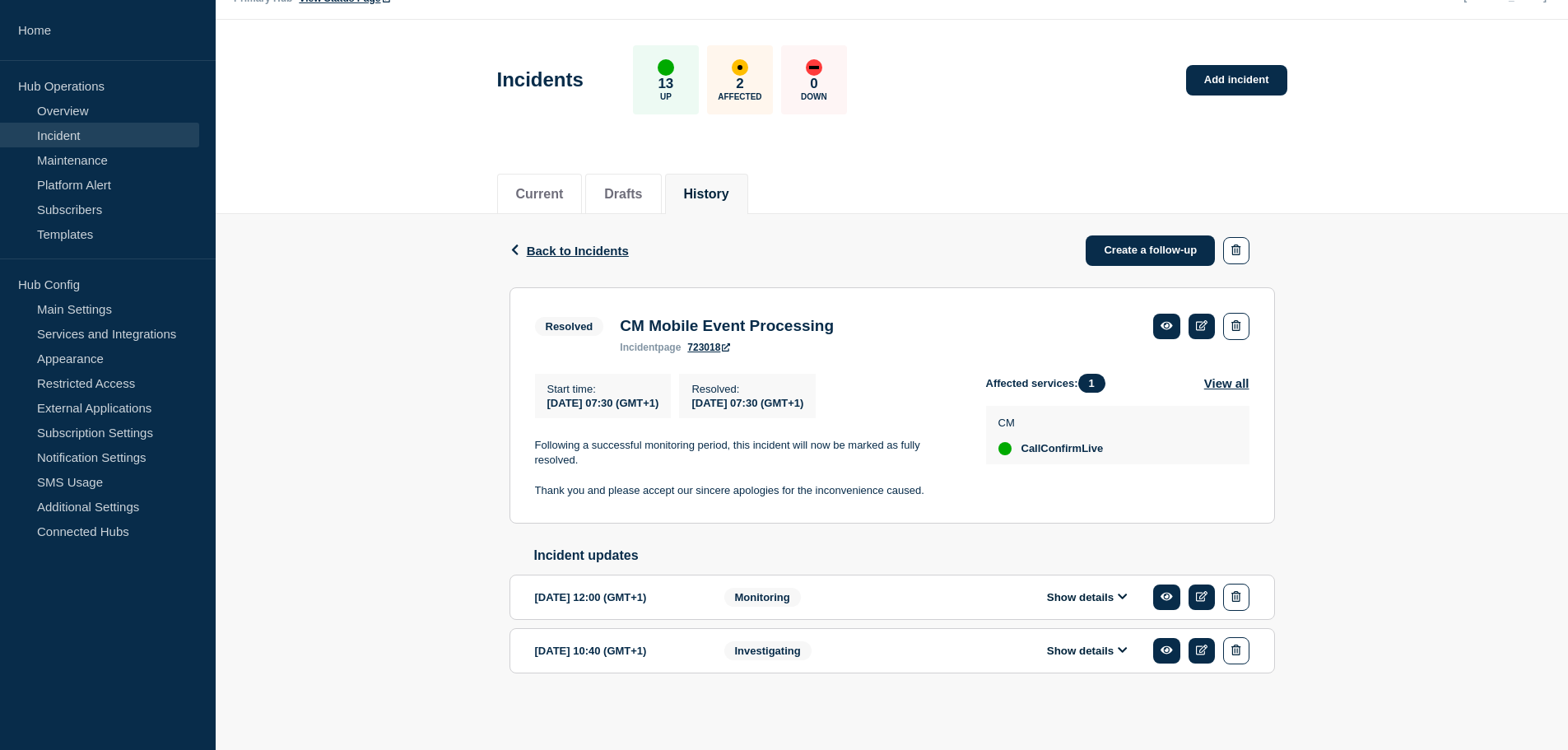
click at [1097, 660] on div "Show details" at bounding box center [1099, 650] width 300 height 27
click at [1097, 658] on div "Show details" at bounding box center [1099, 650] width 300 height 27
click at [1097, 654] on button "Show details" at bounding box center [1087, 651] width 90 height 14
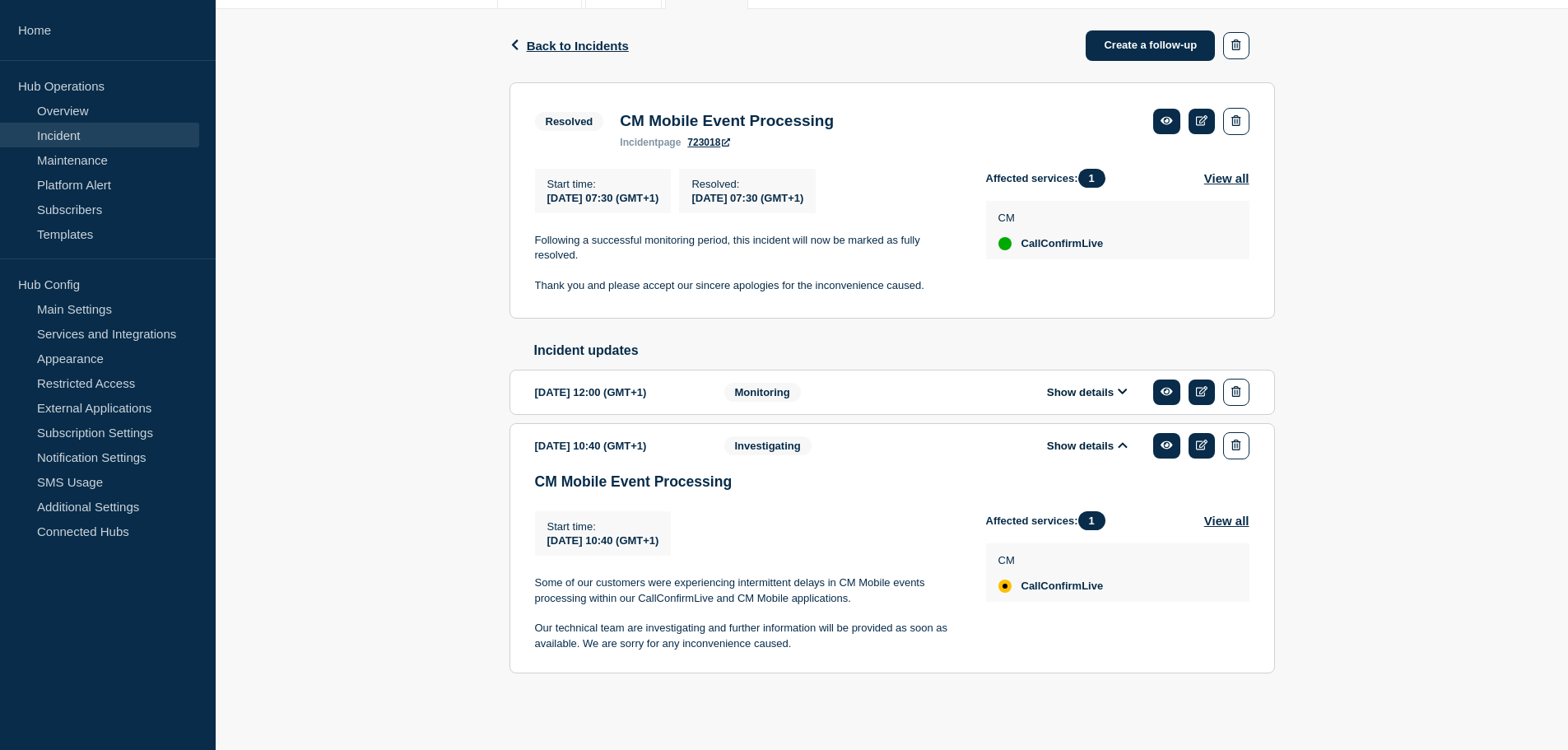
scroll to position [259, 0]
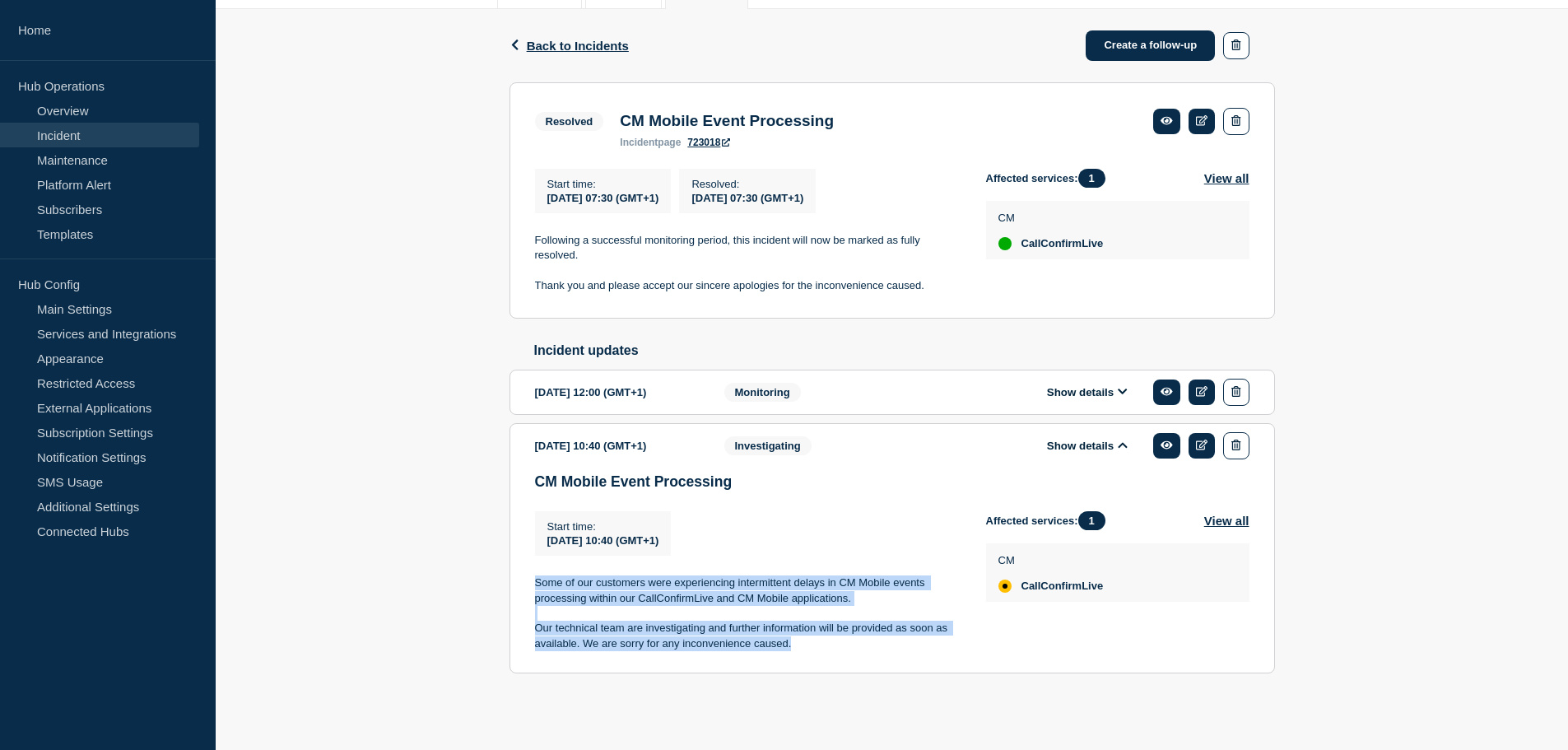
drag, startPoint x: 824, startPoint y: 639, endPoint x: 532, endPoint y: 579, distance: 298.1
click at [532, 579] on section "2025-09-25 10:40 (GMT+1) Show details Investigating CM Mobile Event Processing …" at bounding box center [892, 548] width 765 height 251
copy div "Some of our customers were experiencing intermittent delays in CM Mobile events…"
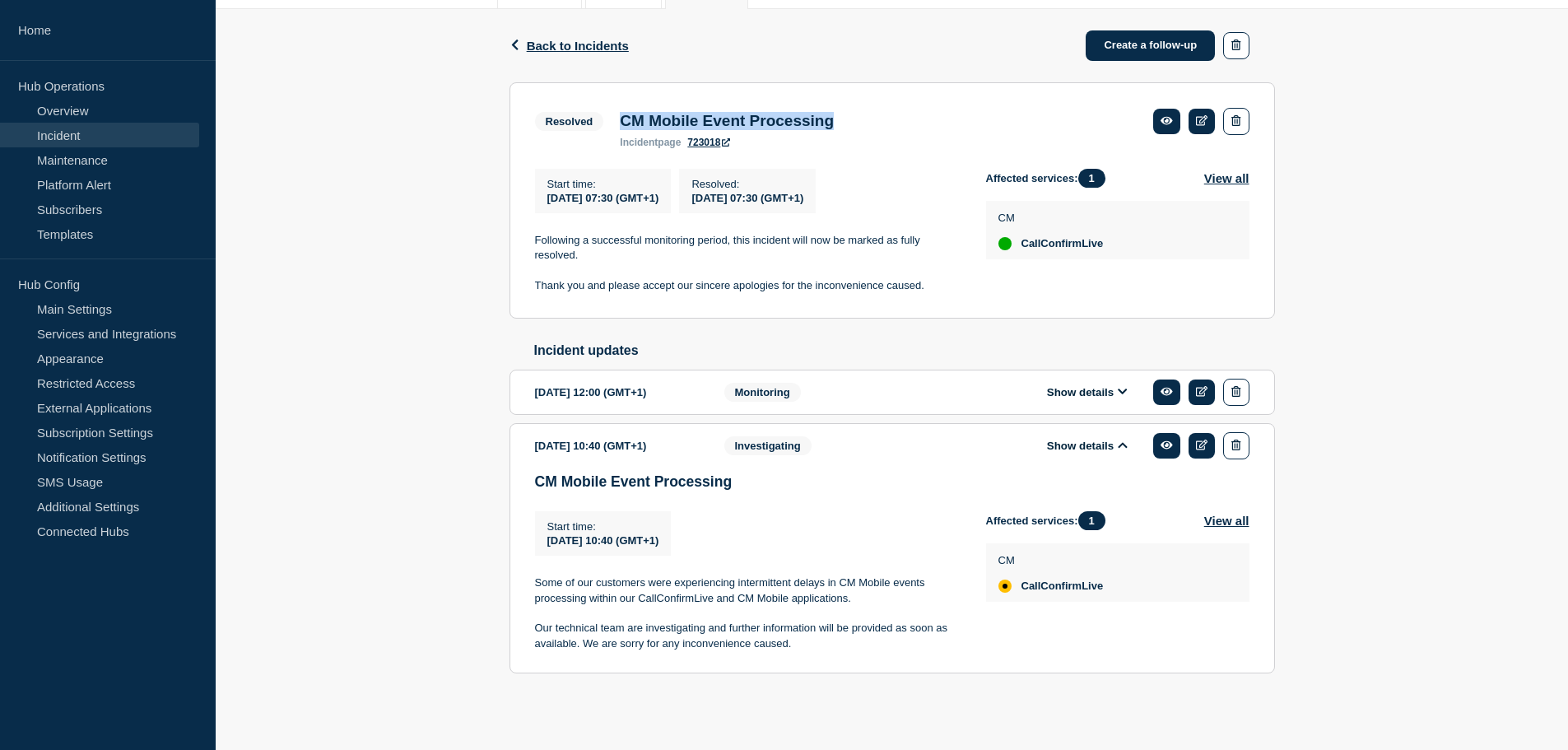
drag, startPoint x: 864, startPoint y: 107, endPoint x: 598, endPoint y: 106, distance: 266.0
click at [598, 108] on div "Resolved CM Mobile Event Processing incident page 723018" at bounding box center [688, 128] width 308 height 40
copy div "CM Mobile Event Processing"
